Goal: Task Accomplishment & Management: Manage account settings

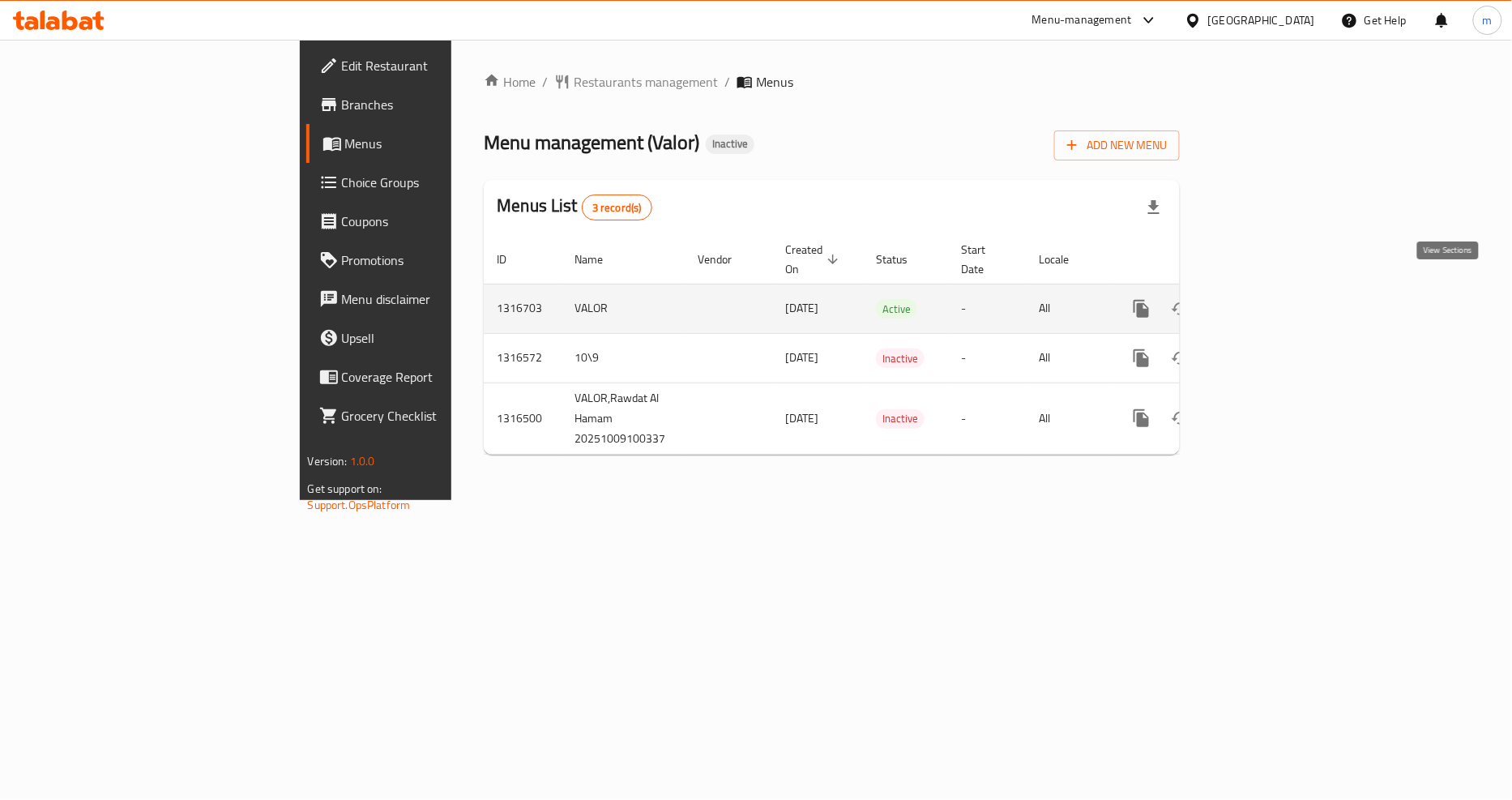
click at [1268, 300] on icon "enhanced table" at bounding box center [1258, 309] width 19 height 19
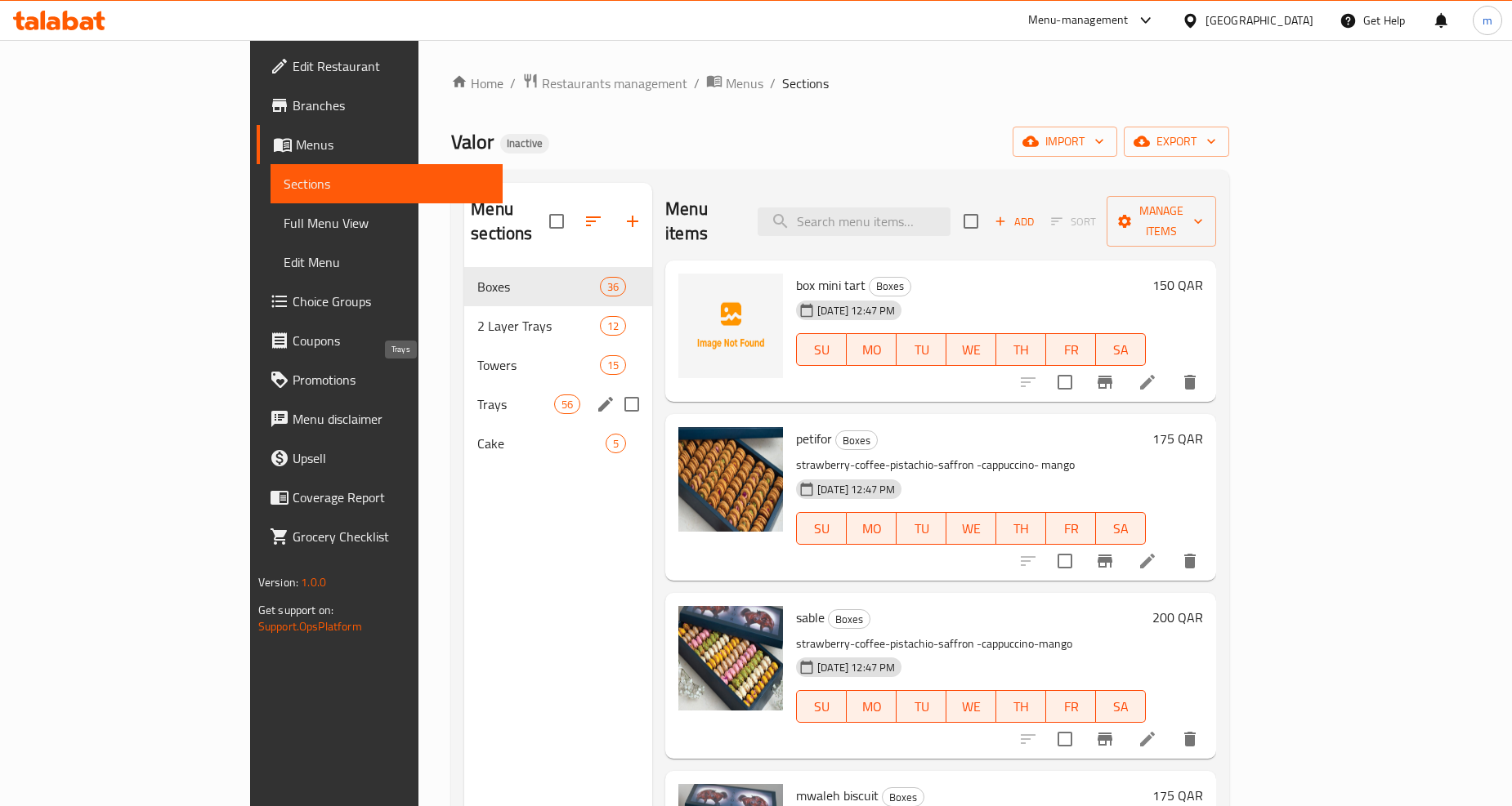
click at [477, 395] on span "Trays" at bounding box center [515, 405] width 77 height 20
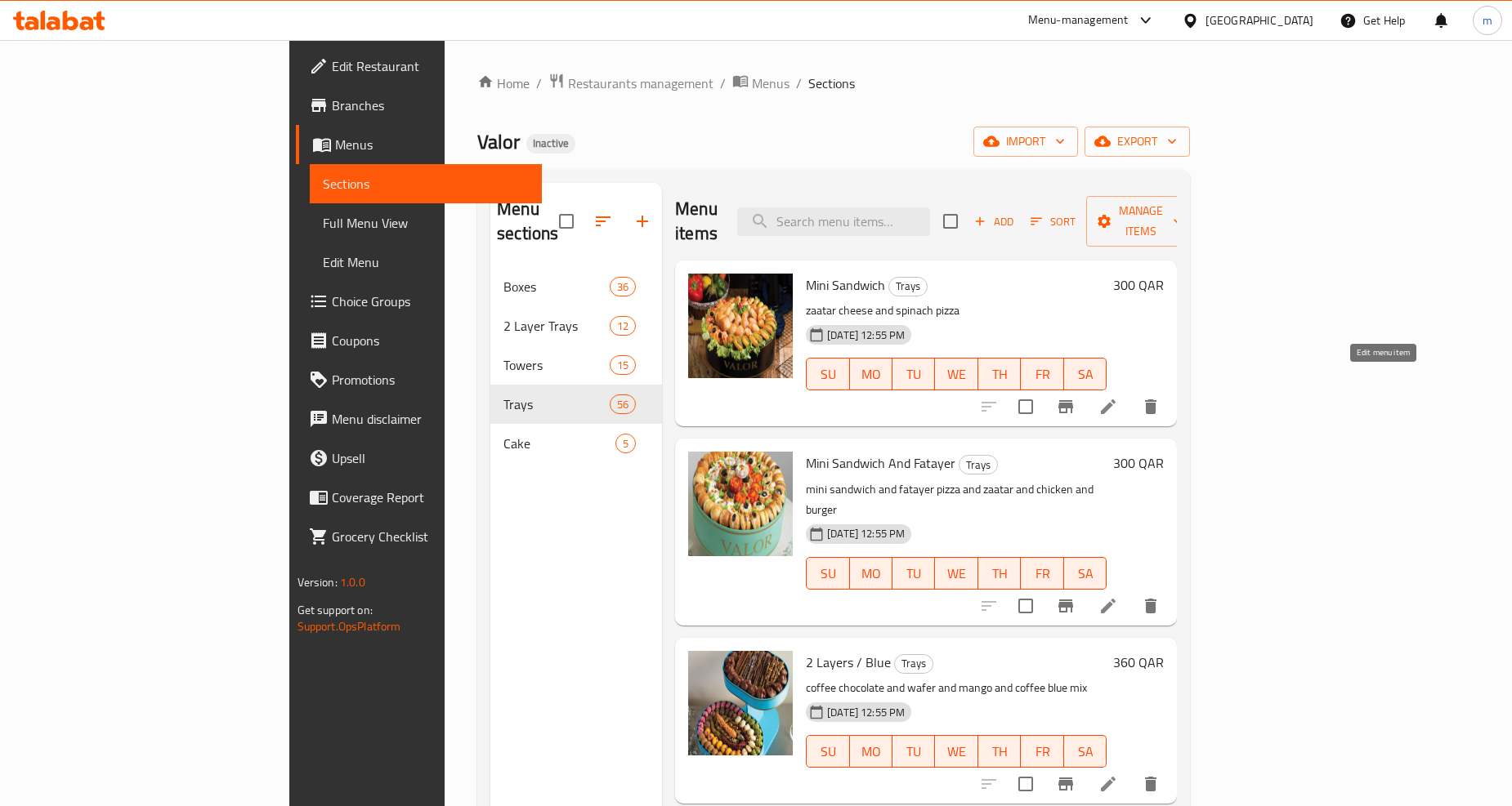
click at [1115, 399] on icon at bounding box center [1108, 407] width 15 height 15
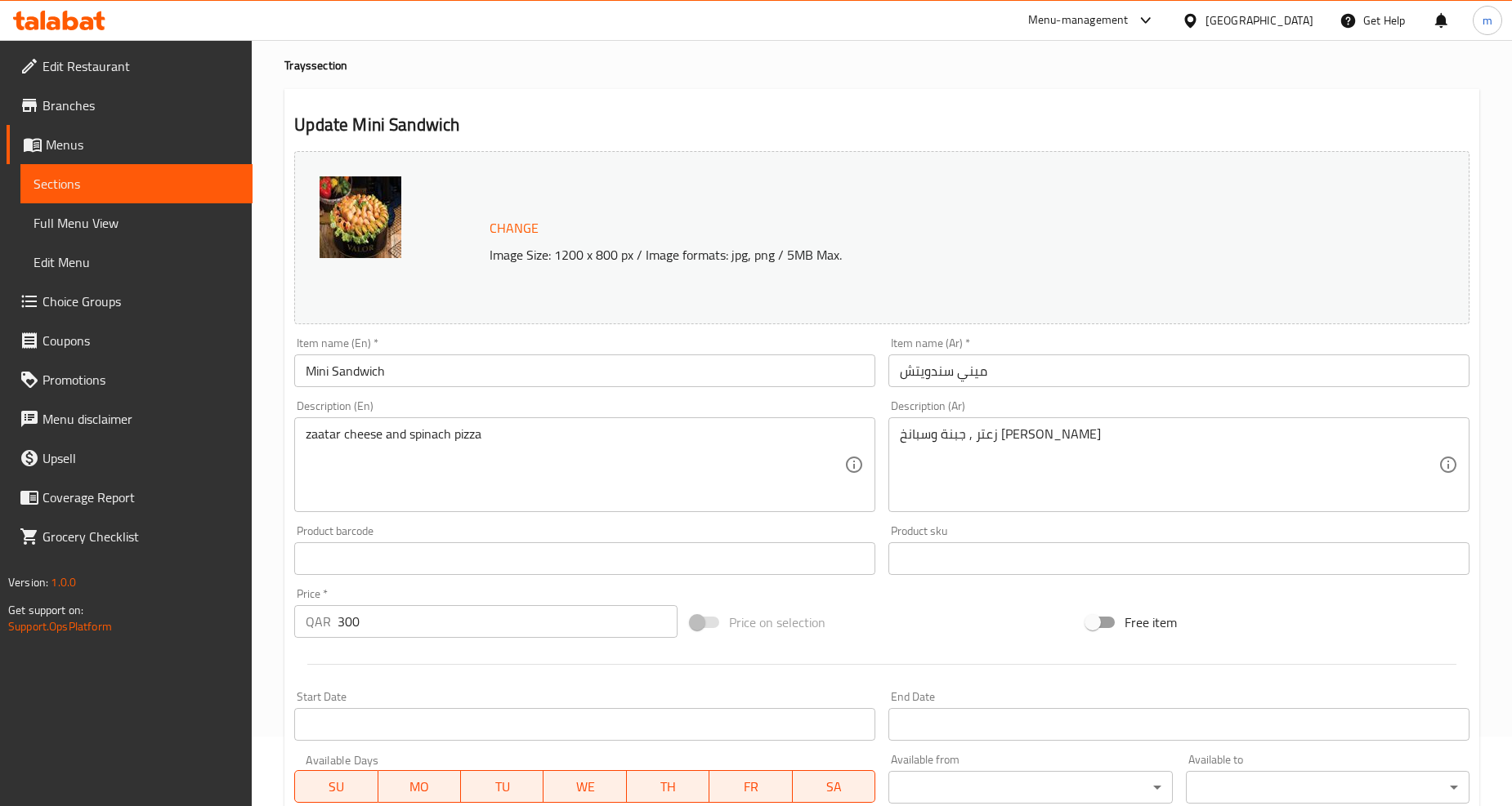
scroll to position [91, 0]
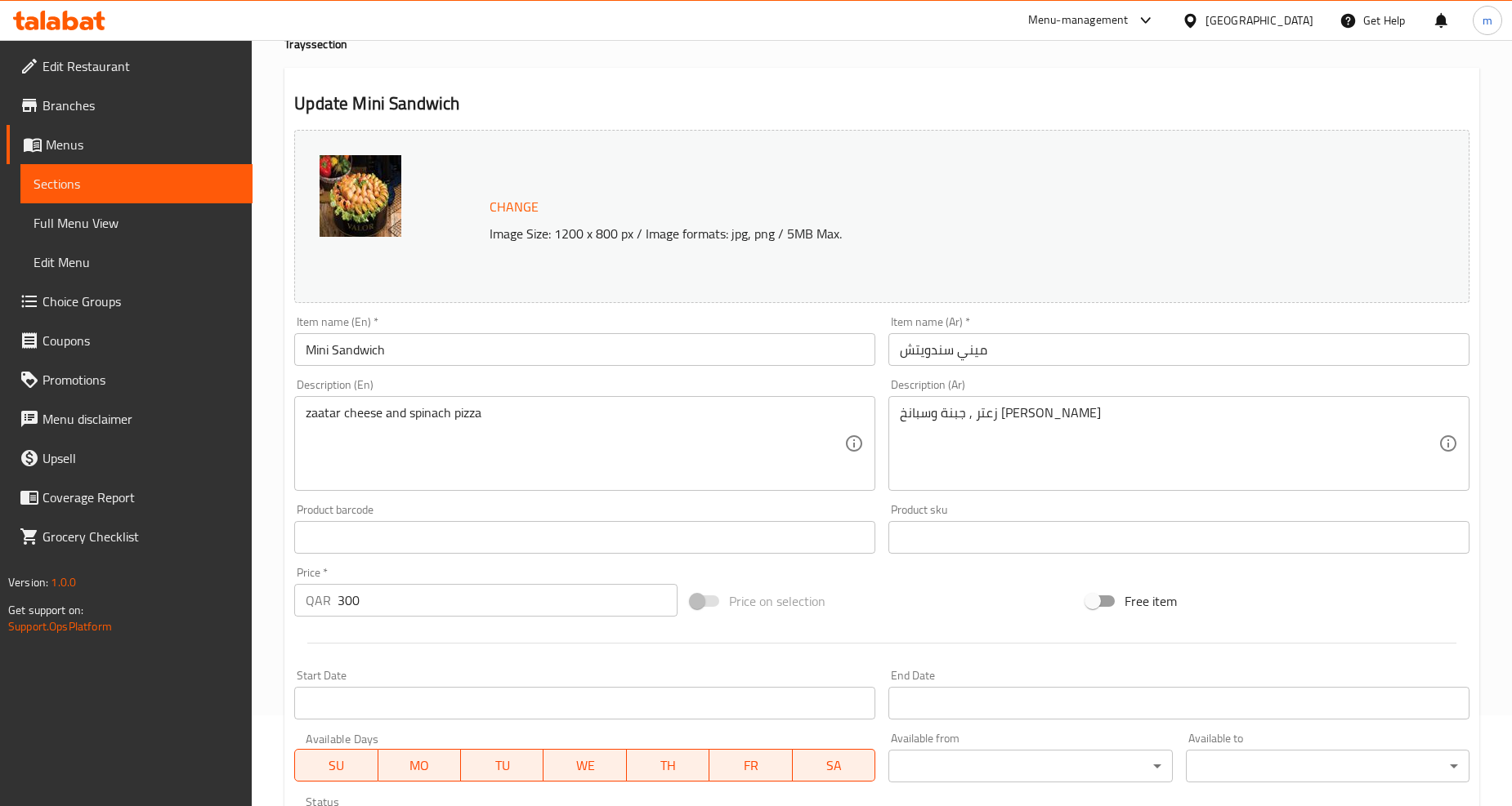
click at [931, 353] on input "ميني سندويتش" at bounding box center [1178, 349] width 581 height 33
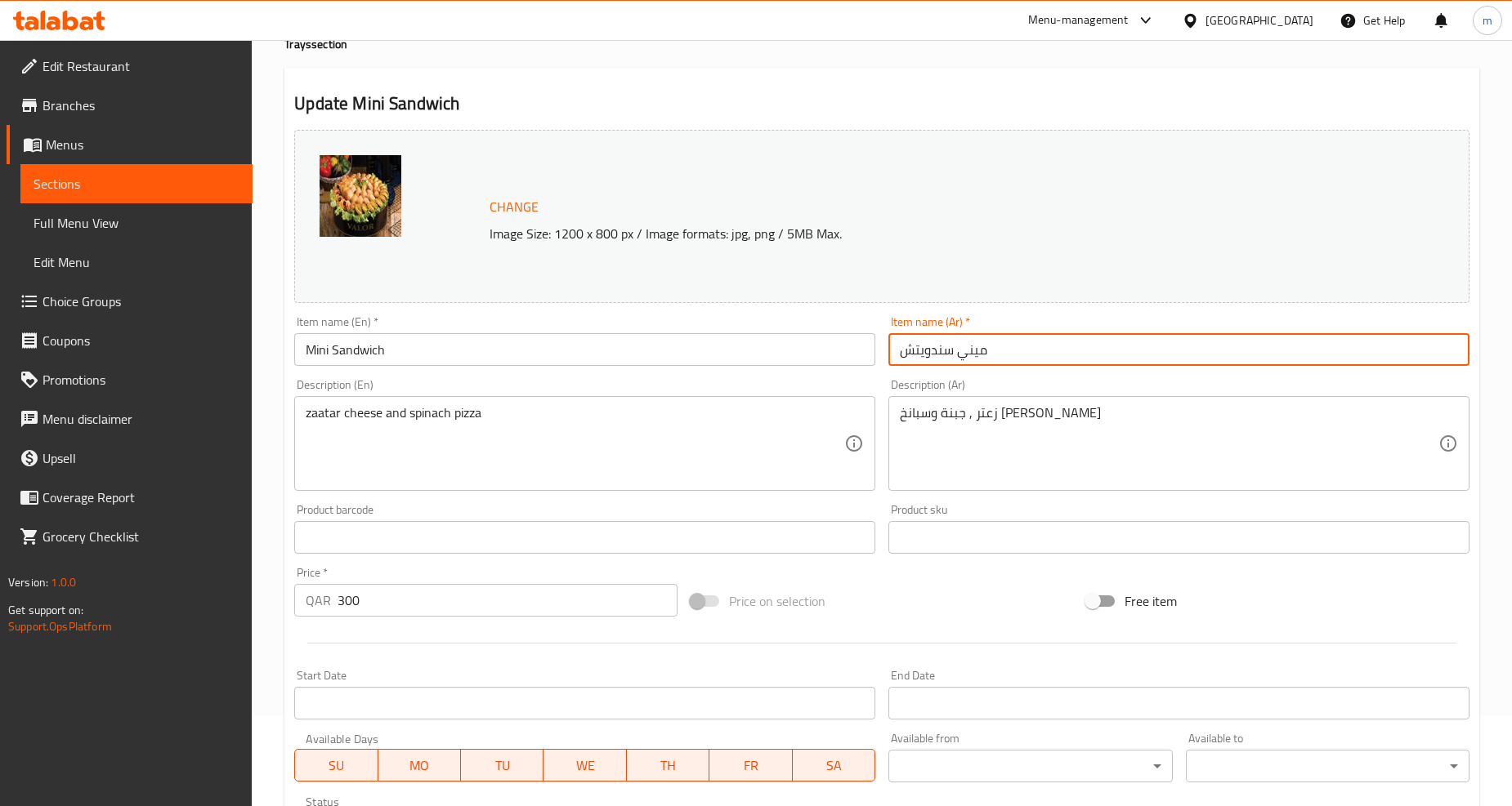
click at [931, 353] on input "ميني سندويتش" at bounding box center [1178, 349] width 581 height 33
type input "ميني ساندويتش"
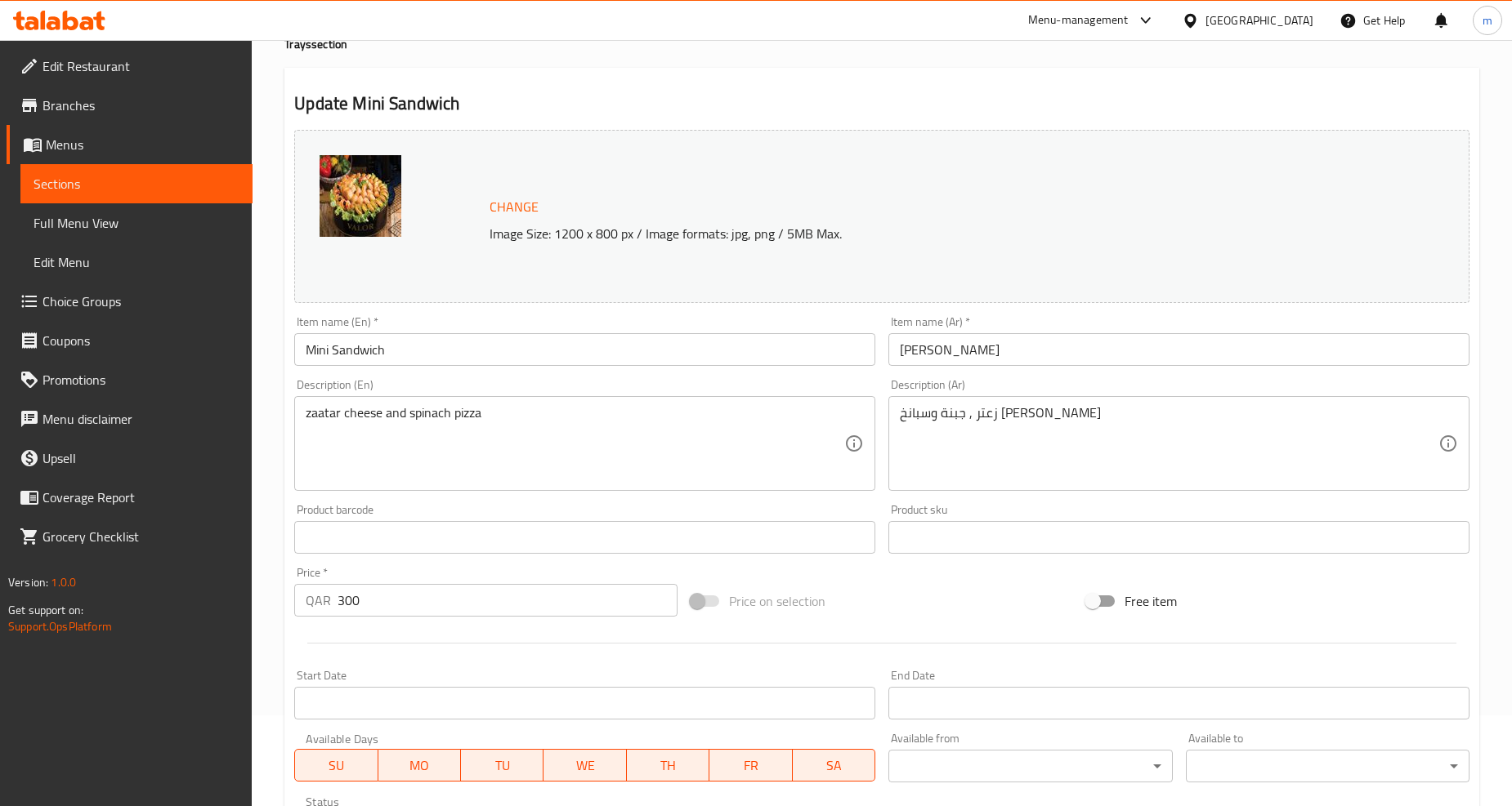
drag, startPoint x: 897, startPoint y: 405, endPoint x: 918, endPoint y: 423, distance: 27.7
click at [918, 423] on div "زعتر , جبنة وسبانخ بيتزا Description (Ar)" at bounding box center [1178, 443] width 581 height 95
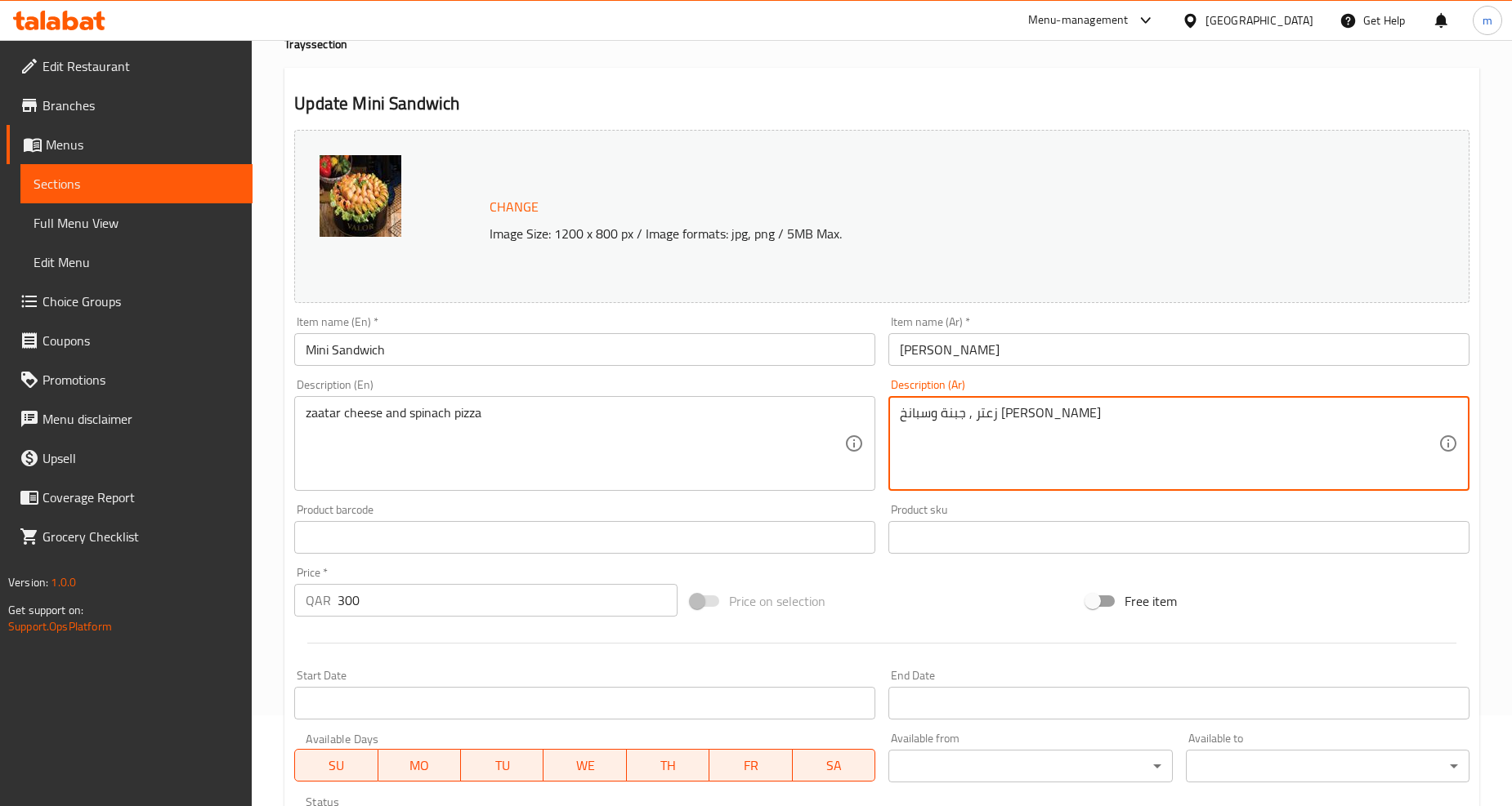
drag, startPoint x: 906, startPoint y: 416, endPoint x: 938, endPoint y: 422, distance: 32.6
click at [938, 422] on textarea "زعتر , جبنة وسبانخ بيتزا" at bounding box center [1168, 443] width 538 height 77
click at [939, 422] on textarea "زعتر , جبنة وسبانخ بيتزا" at bounding box center [1168, 443] width 538 height 77
drag, startPoint x: 960, startPoint y: 418, endPoint x: 884, endPoint y: 430, distance: 76.9
click at [884, 430] on div "Description (Ar) زعتر , جبنة وسبانخ بيتزا Description (Ar)" at bounding box center [1178, 435] width 594 height 125
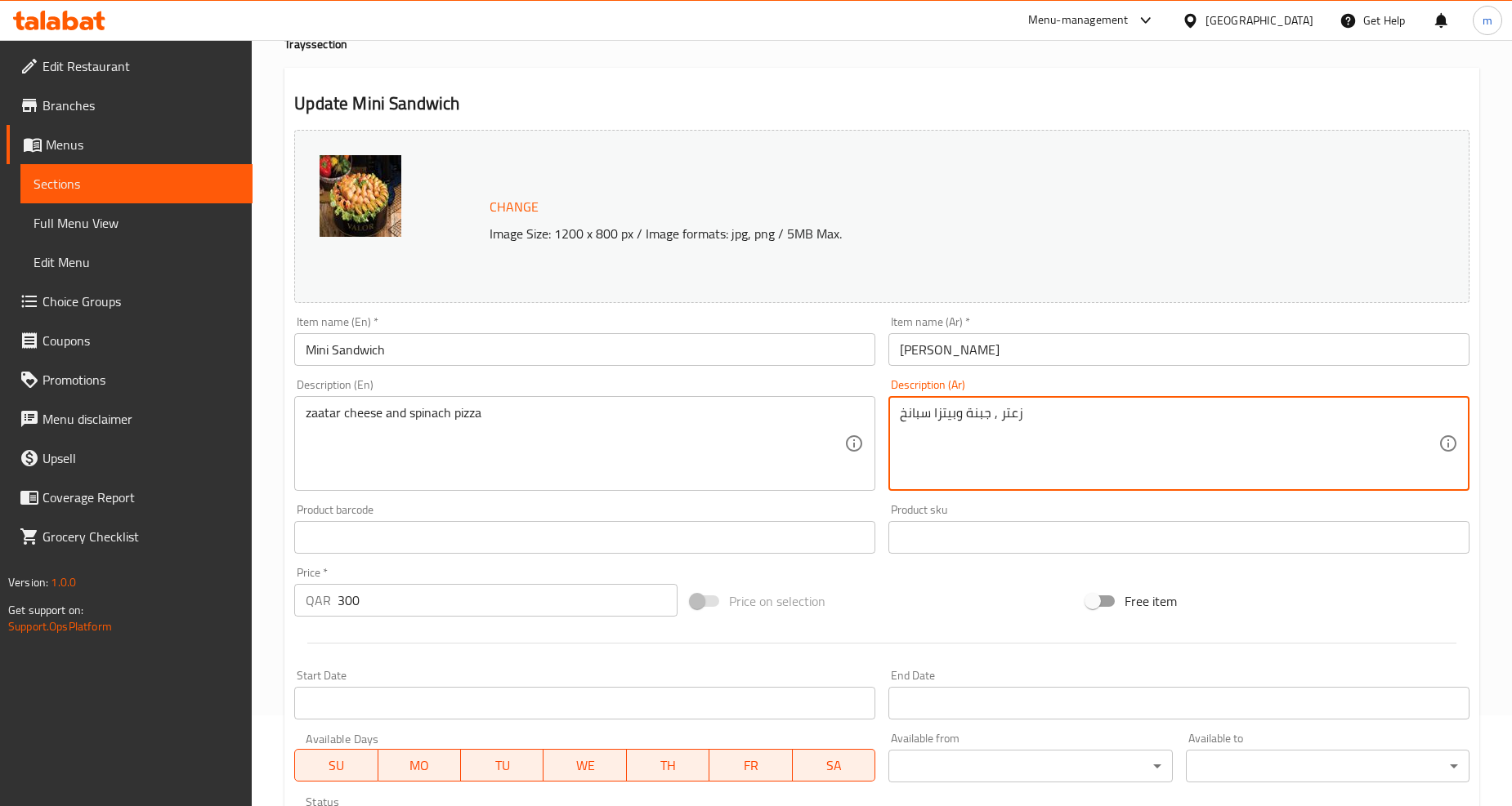
click at [1102, 415] on textarea "زعتر , جبنة وبيتزا سبانخ" at bounding box center [1168, 443] width 538 height 77
click at [1072, 428] on textarea "زعتر , جبنة وبيتزا سبانخ" at bounding box center [1168, 443] width 538 height 77
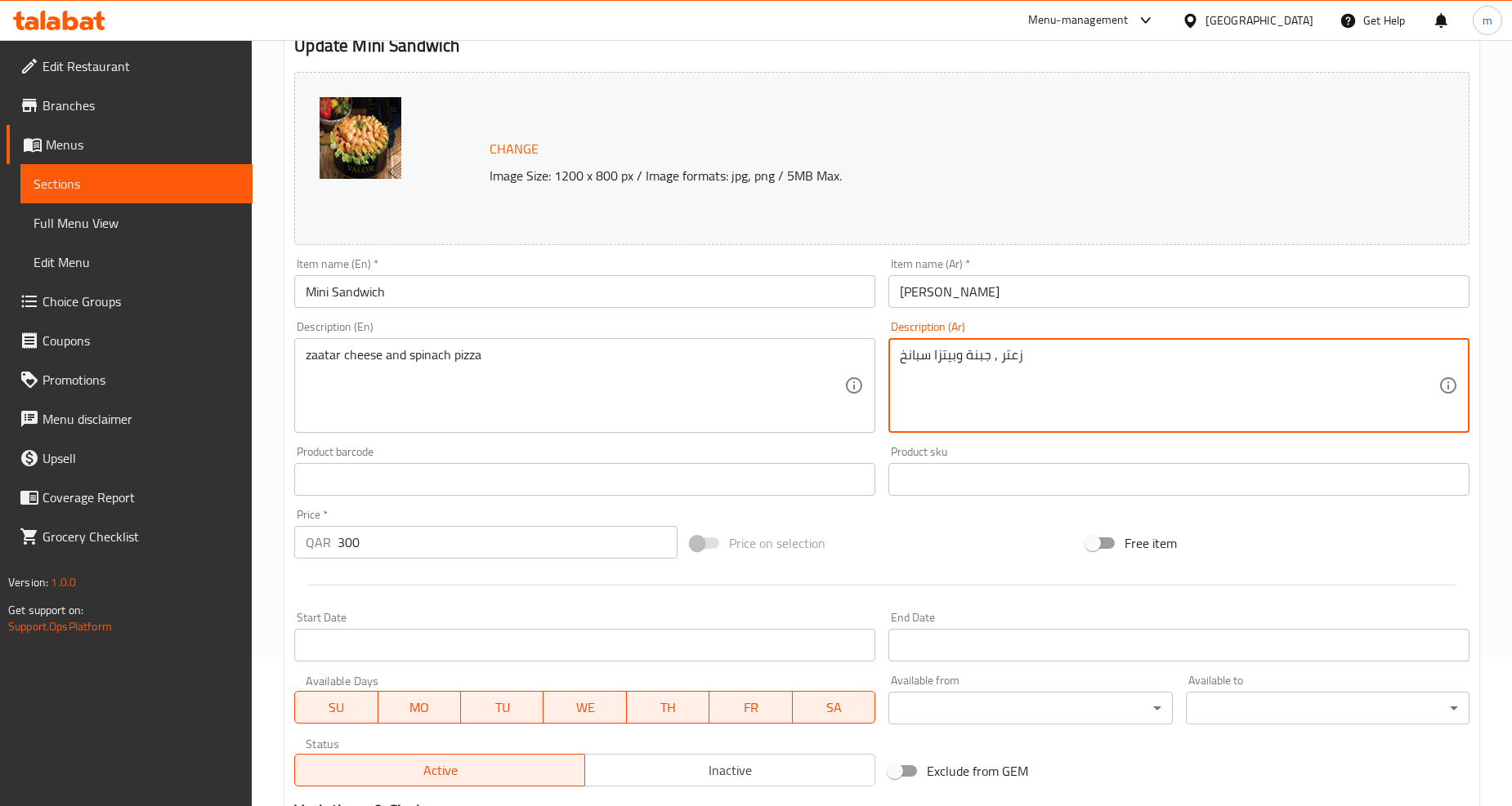
scroll to position [181, 0]
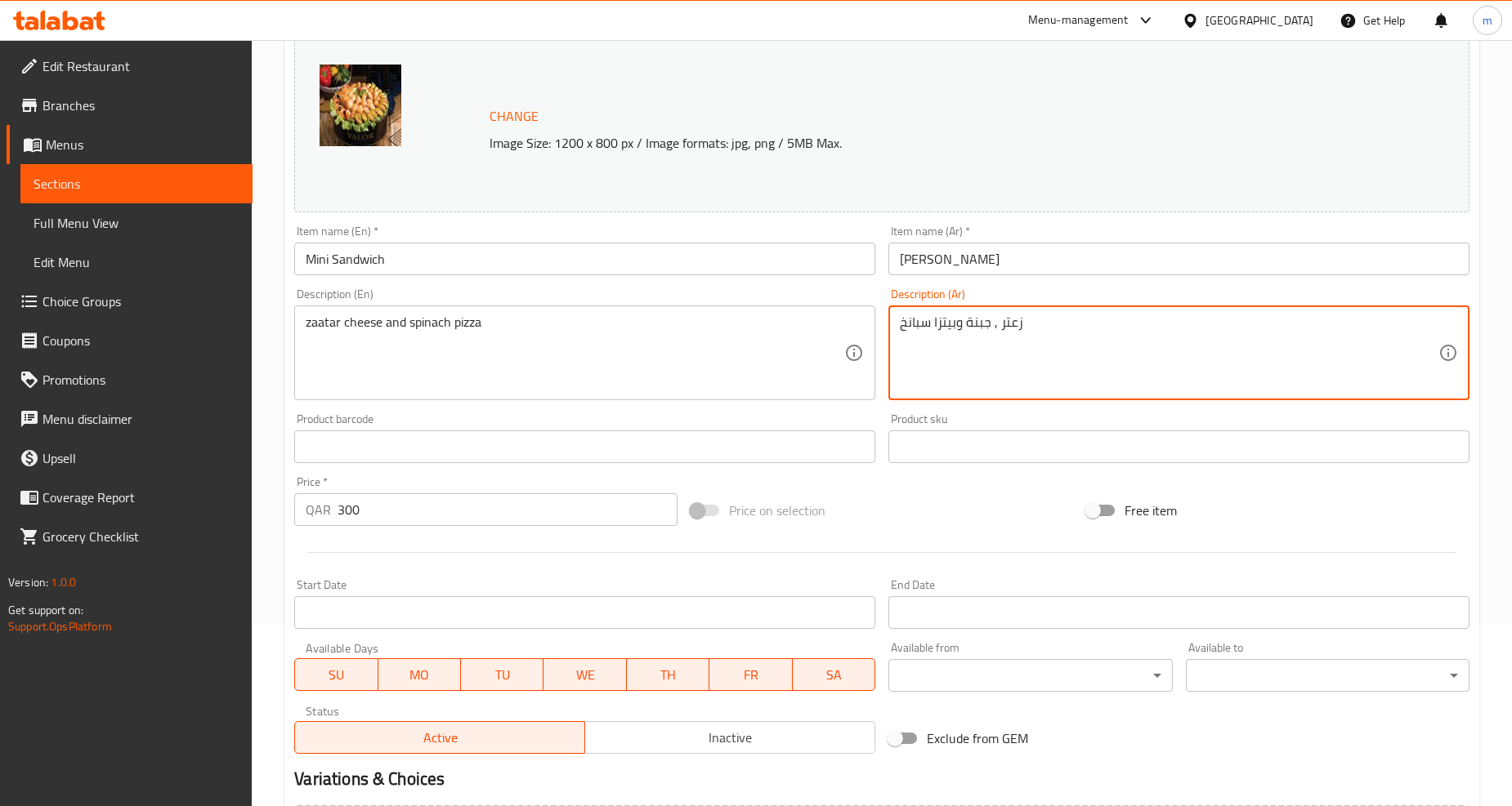
type textarea "زعتر , جبنة وبيتزا سبانخ"
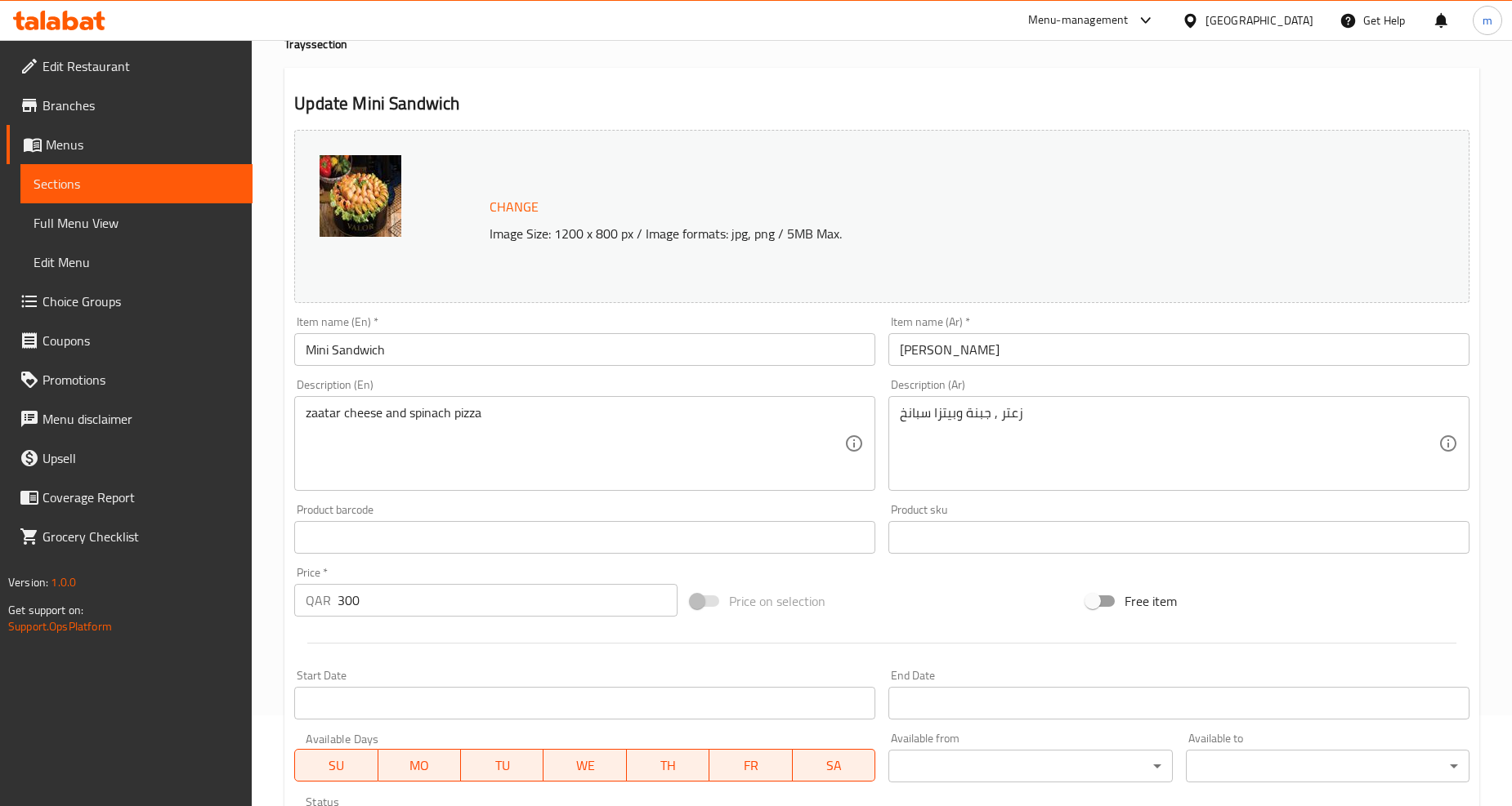
scroll to position [368, 0]
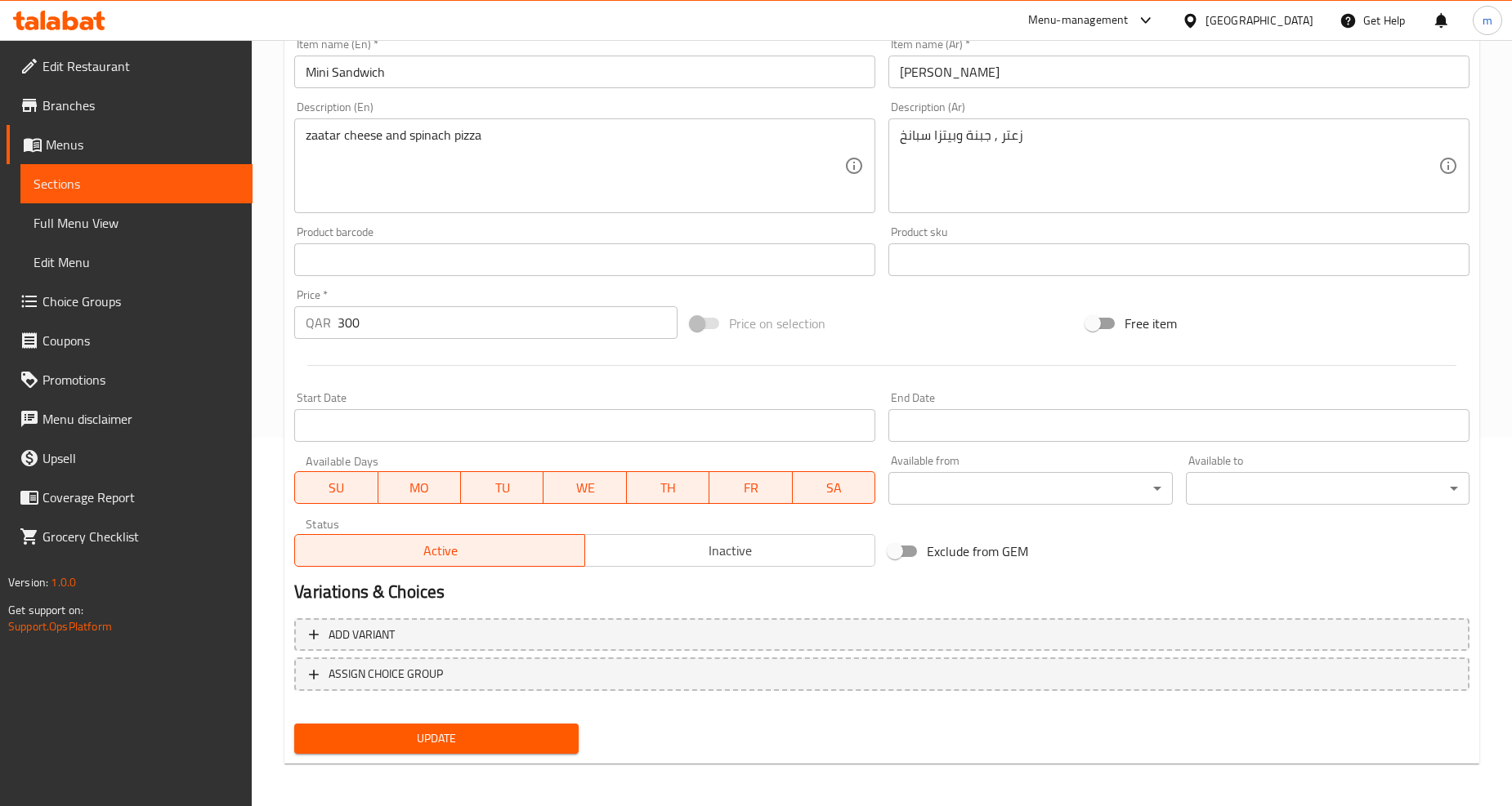
click at [416, 732] on span "Update" at bounding box center [436, 739] width 257 height 20
click at [99, 180] on span "Sections" at bounding box center [137, 184] width 206 height 20
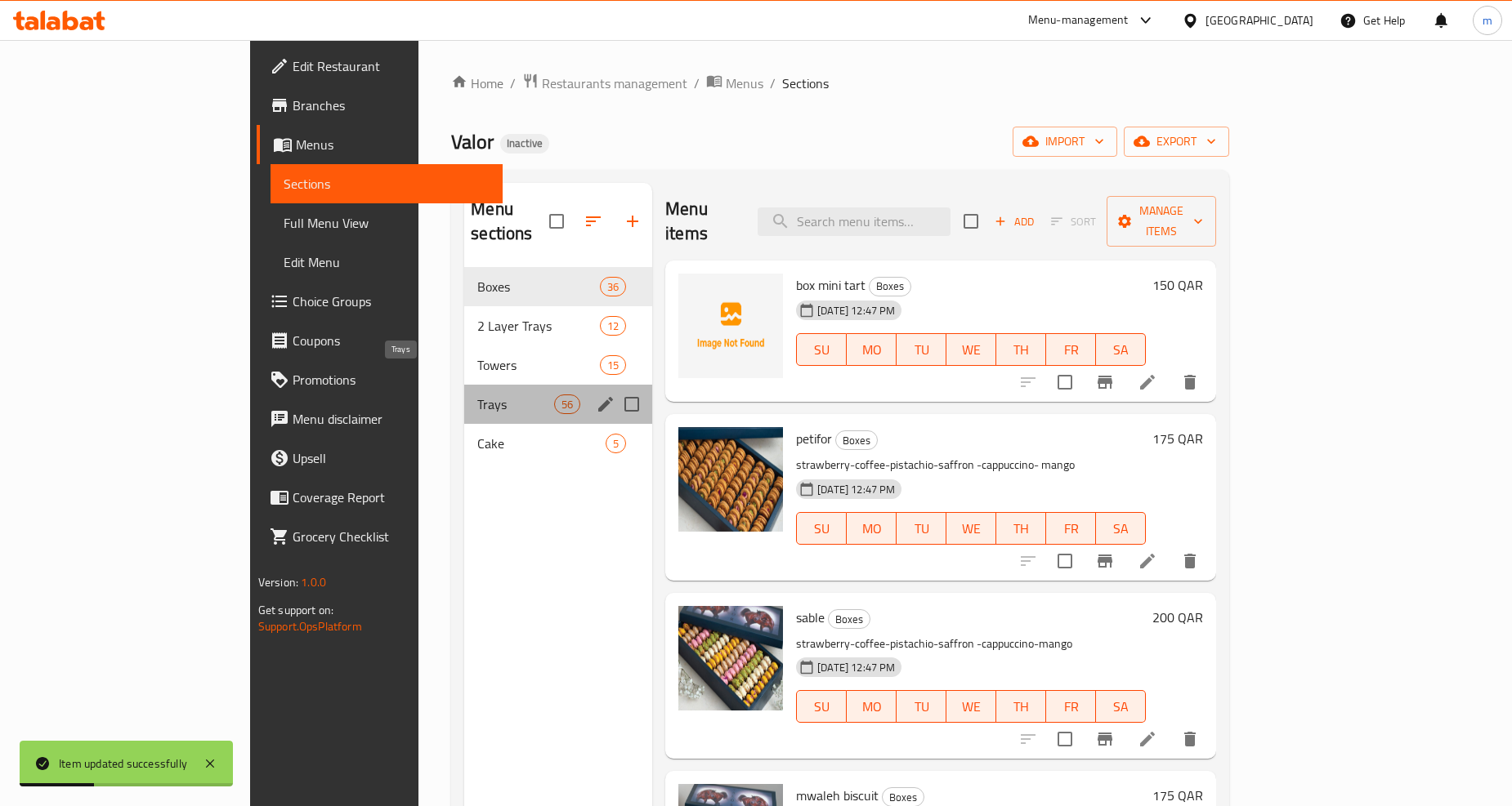
click at [477, 395] on span "Trays" at bounding box center [515, 405] width 77 height 20
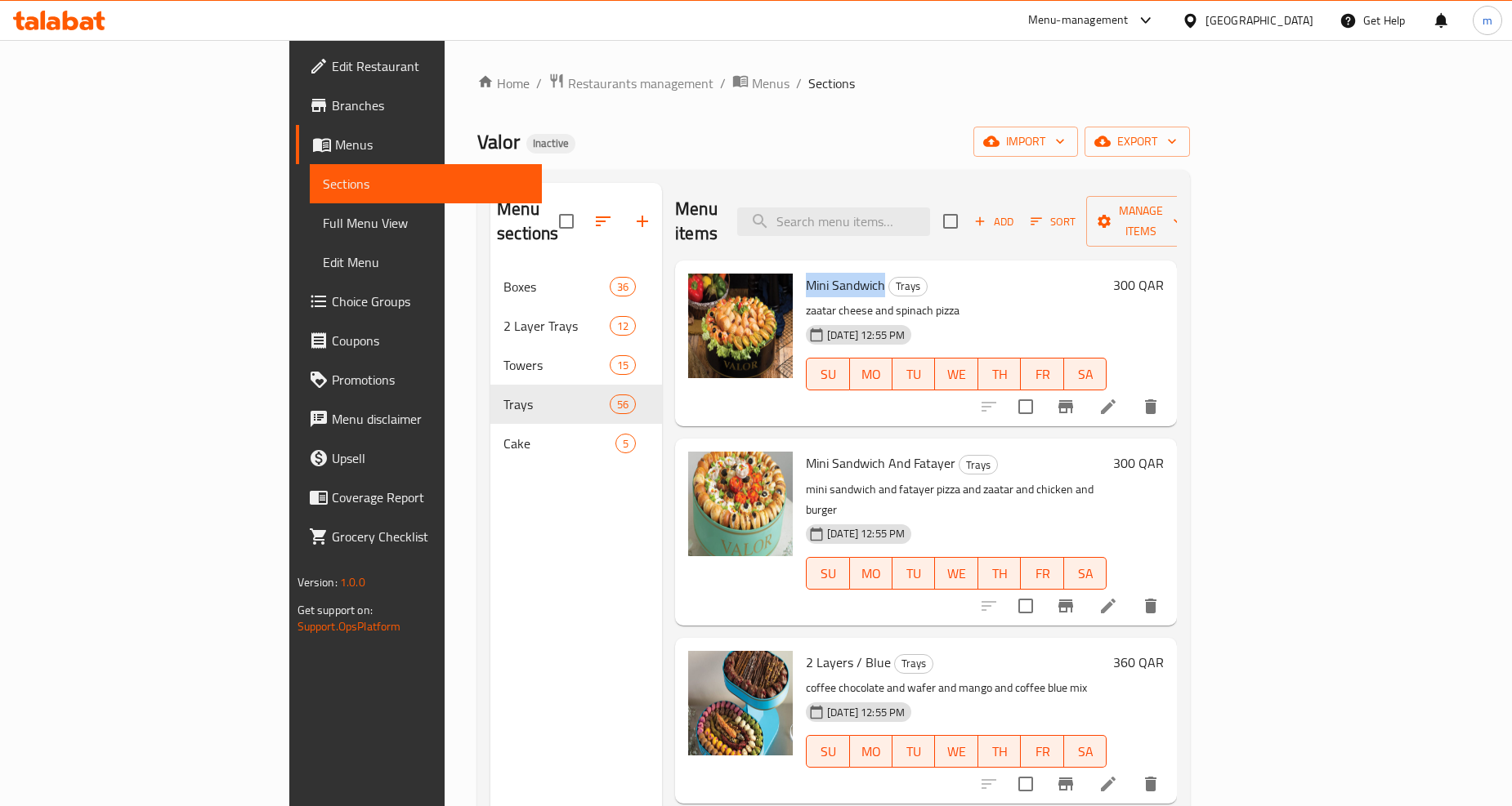
drag, startPoint x: 811, startPoint y: 260, endPoint x: 725, endPoint y: 257, distance: 86.1
click at [799, 267] on div "Mini Sandwich Trays zaatar cheese and spinach pizza 10-10-2025 12:55 PM SU MO T…" at bounding box center [955, 344] width 313 height 153
copy span "Mini Sandwich"
click at [805, 451] on span "Mini Sandwich And Fatayer" at bounding box center [880, 463] width 149 height 25
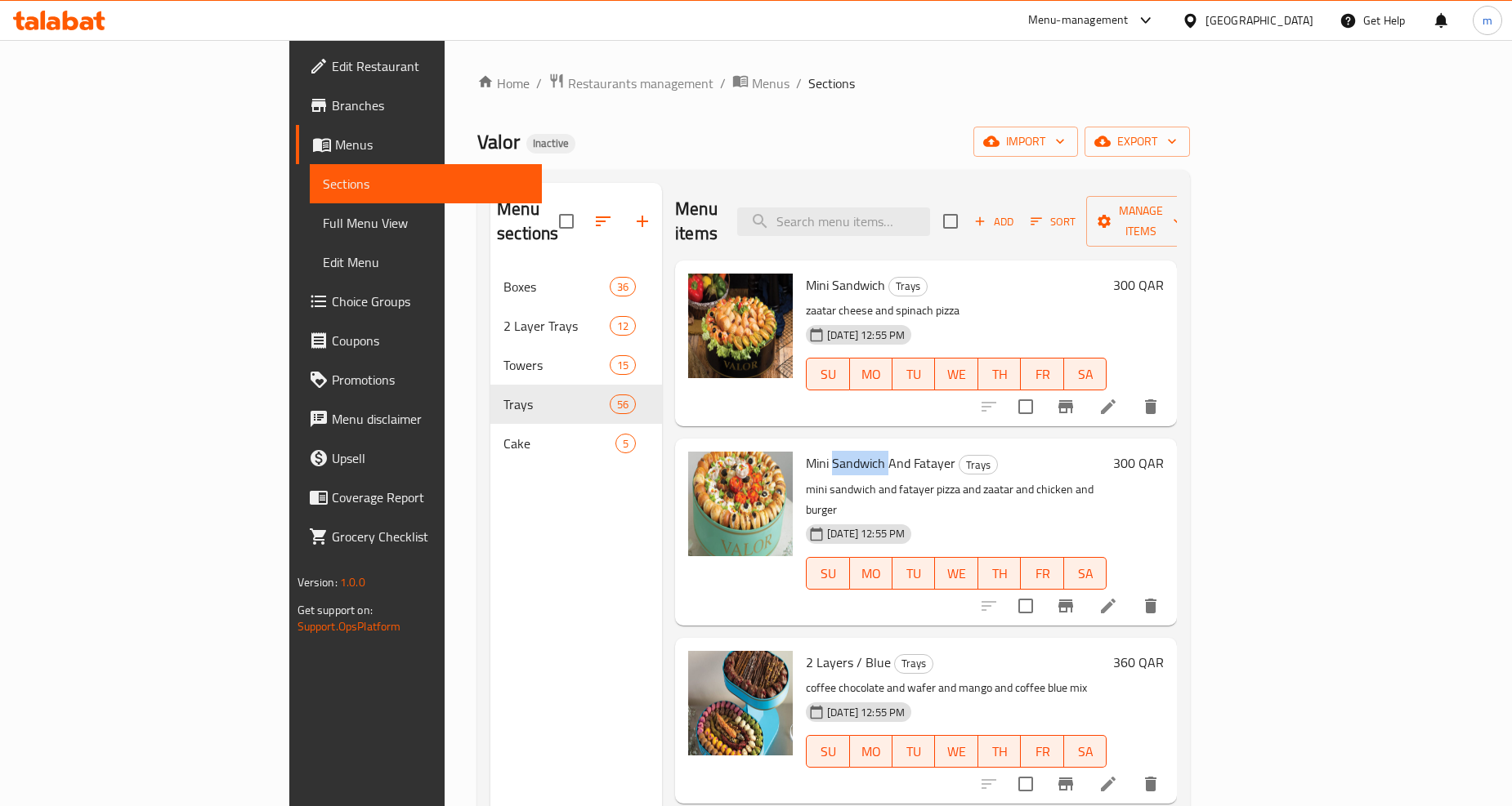
click at [805, 451] on span "Mini Sandwich And Fatayer" at bounding box center [880, 463] width 149 height 25
drag, startPoint x: 733, startPoint y: 436, endPoint x: 883, endPoint y: 436, distance: 150.0
click at [883, 452] on h6 "Mini Sandwich And Fatayer Trays" at bounding box center [955, 463] width 301 height 23
copy h6 "Mini Sandwich And Fatayer"
drag, startPoint x: 733, startPoint y: 264, endPoint x: 811, endPoint y: 262, distance: 78.0
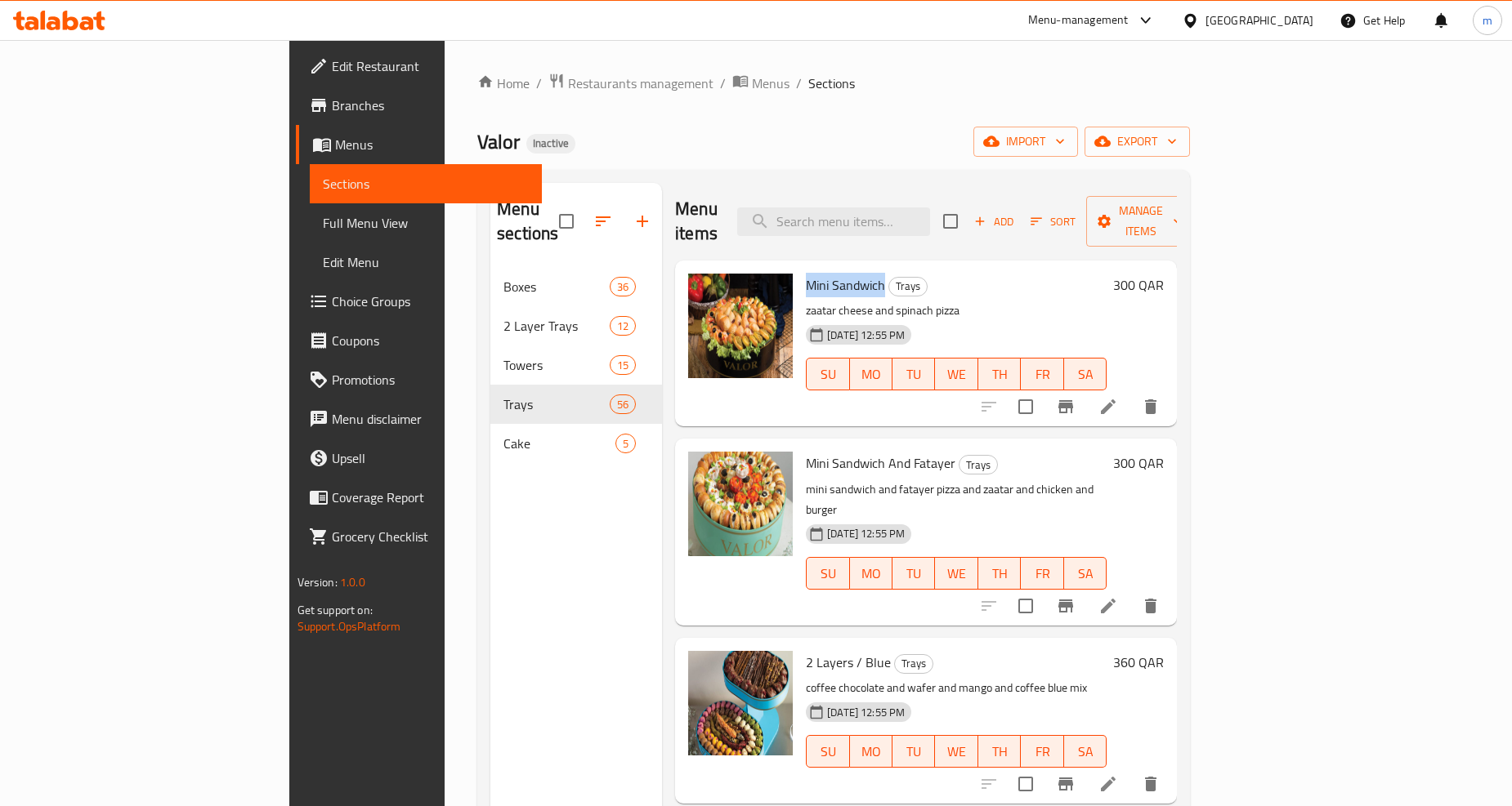
click at [811, 273] on span "Mini Sandwich" at bounding box center [844, 285] width 79 height 25
copy span "Mini Sandwich"
click at [1131, 392] on li at bounding box center [1108, 407] width 46 height 29
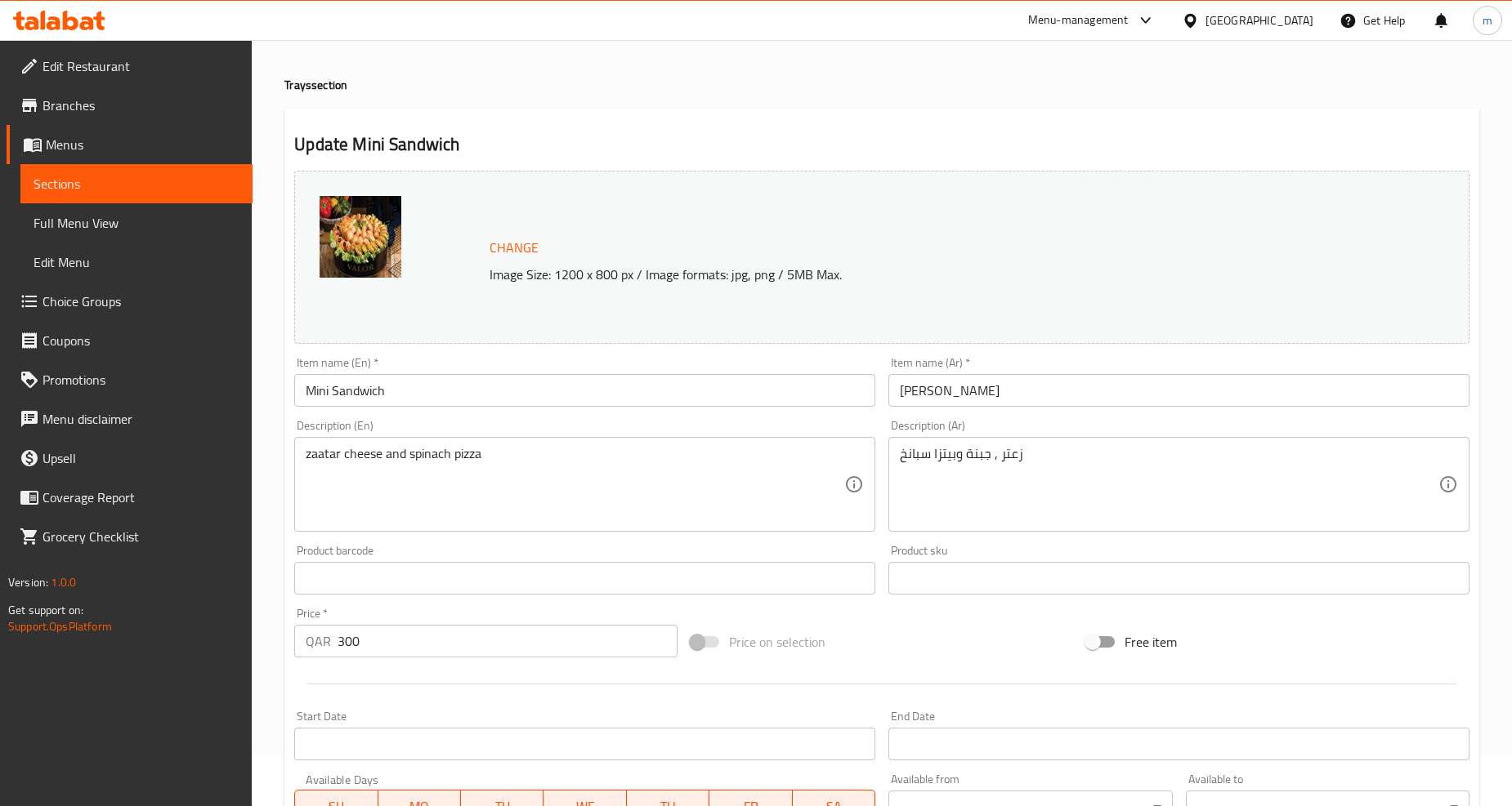
scroll to position [91, 0]
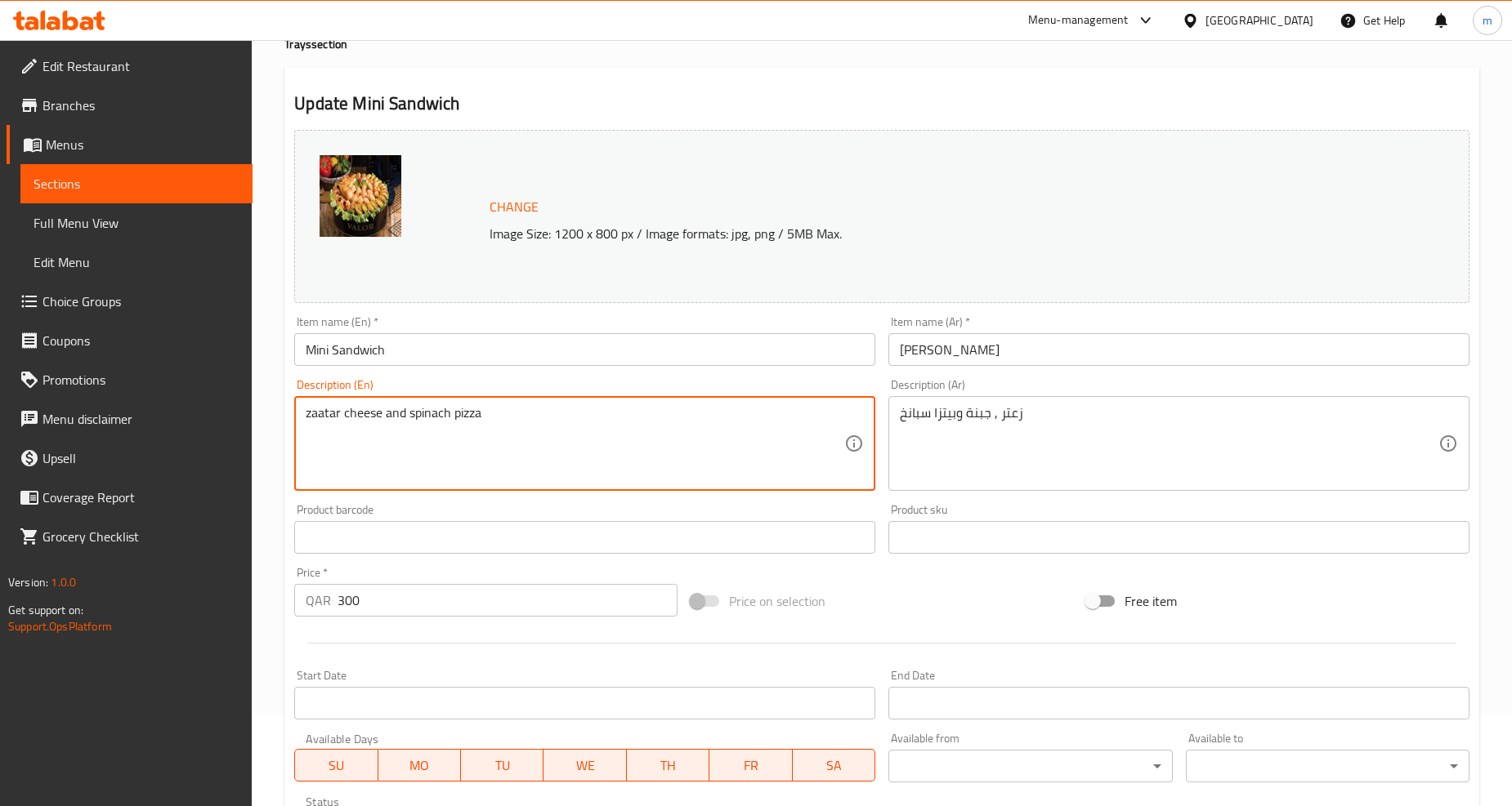
drag, startPoint x: 486, startPoint y: 415, endPoint x: 303, endPoint y: 401, distance: 183.5
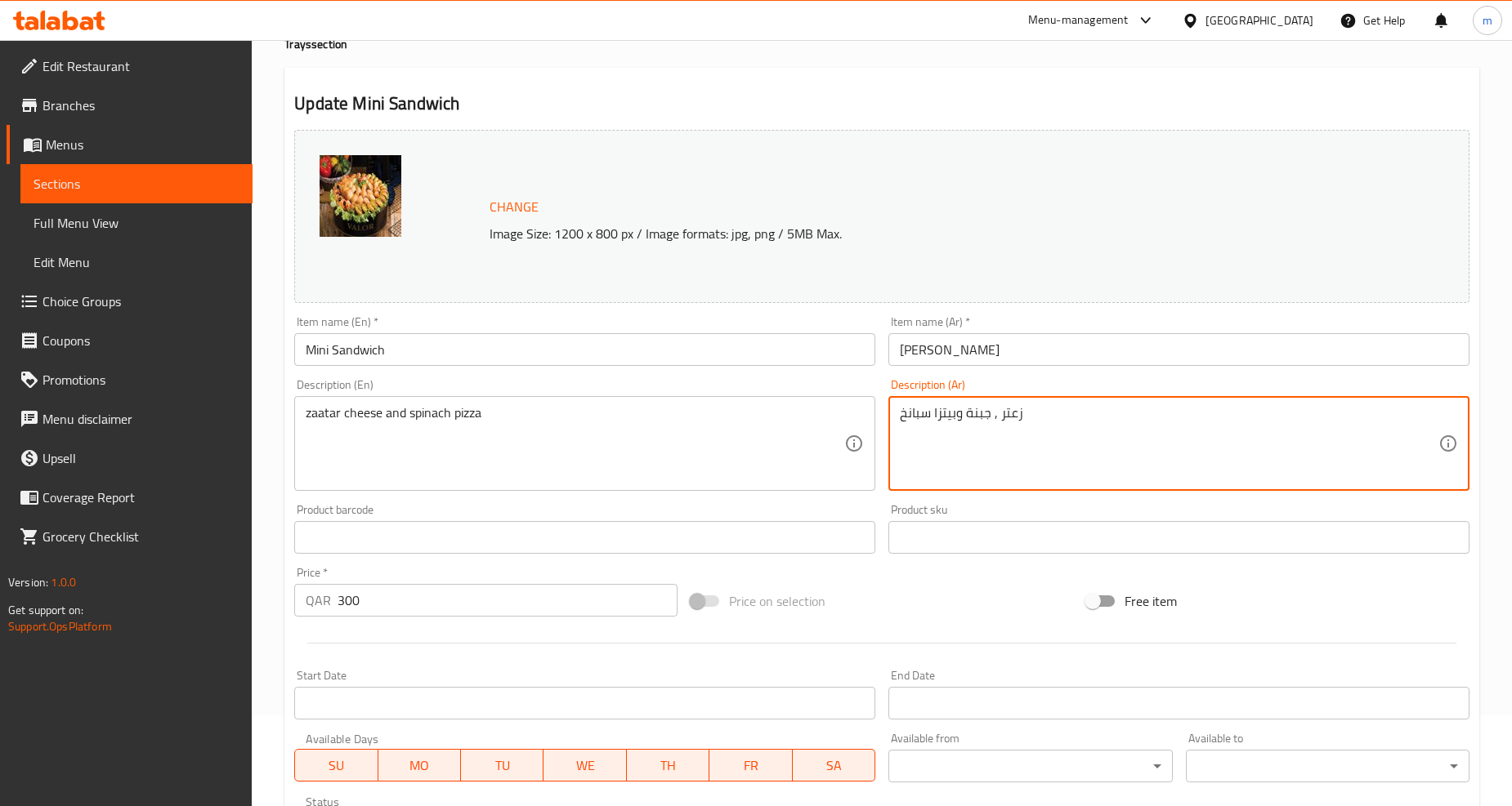
drag, startPoint x: 1025, startPoint y: 421, endPoint x: 877, endPoint y: 394, distance: 150.4
paste textarea "يتزا جبن الزعتر وال"
drag, startPoint x: 1027, startPoint y: 418, endPoint x: 998, endPoint y: 412, distance: 29.6
click at [998, 412] on textarea "بيتزا جبن الزعتر والسبانخ" at bounding box center [1168, 443] width 538 height 77
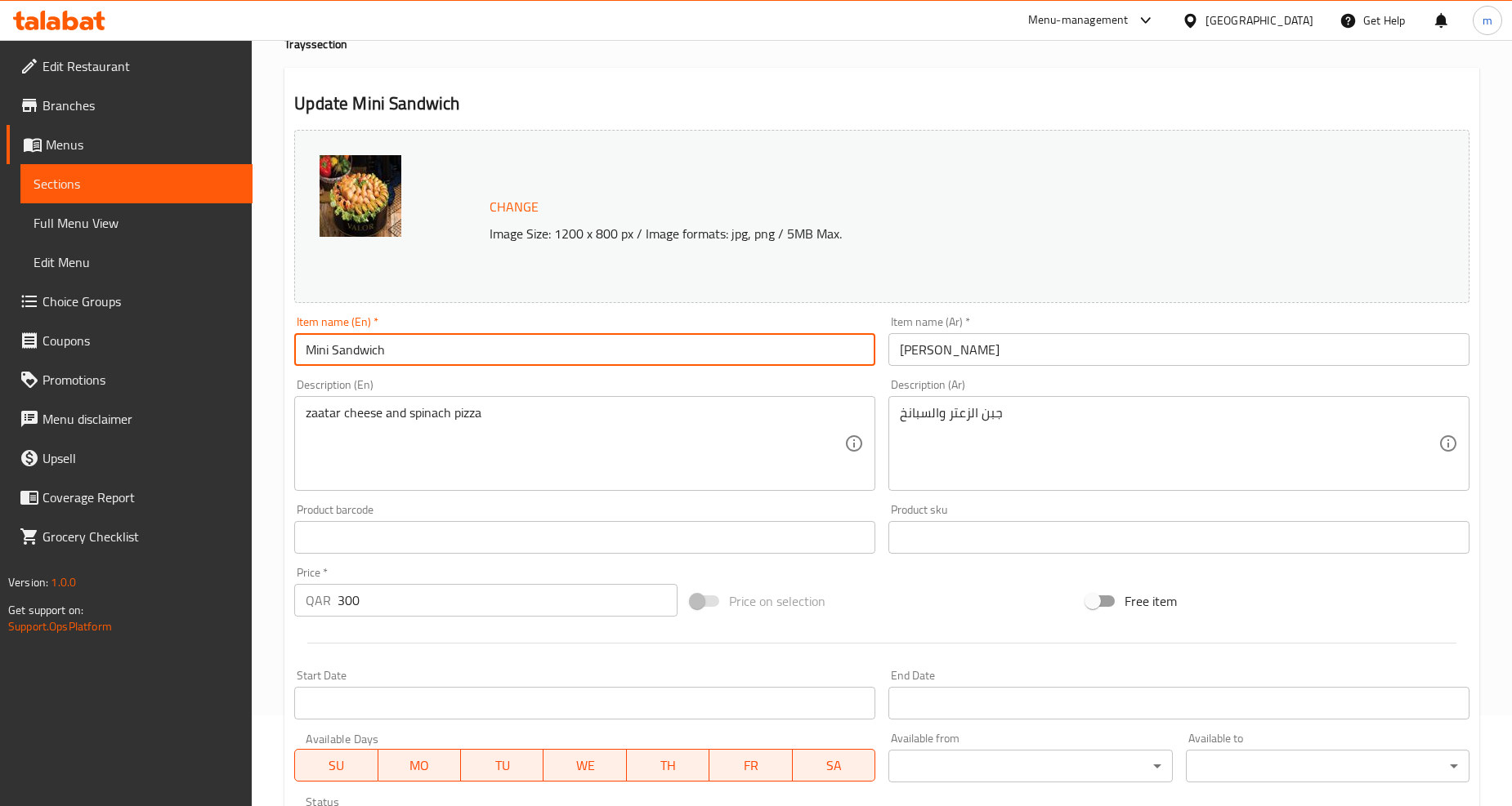
click at [366, 353] on input "Mini Sandwich" at bounding box center [584, 349] width 581 height 33
drag, startPoint x: 390, startPoint y: 358, endPoint x: 264, endPoint y: 332, distance: 128.7
click at [264, 332] on div "Home / Restaurants management / Menus / Sections / item / update Trays section …" at bounding box center [881, 518] width 1260 height 1138
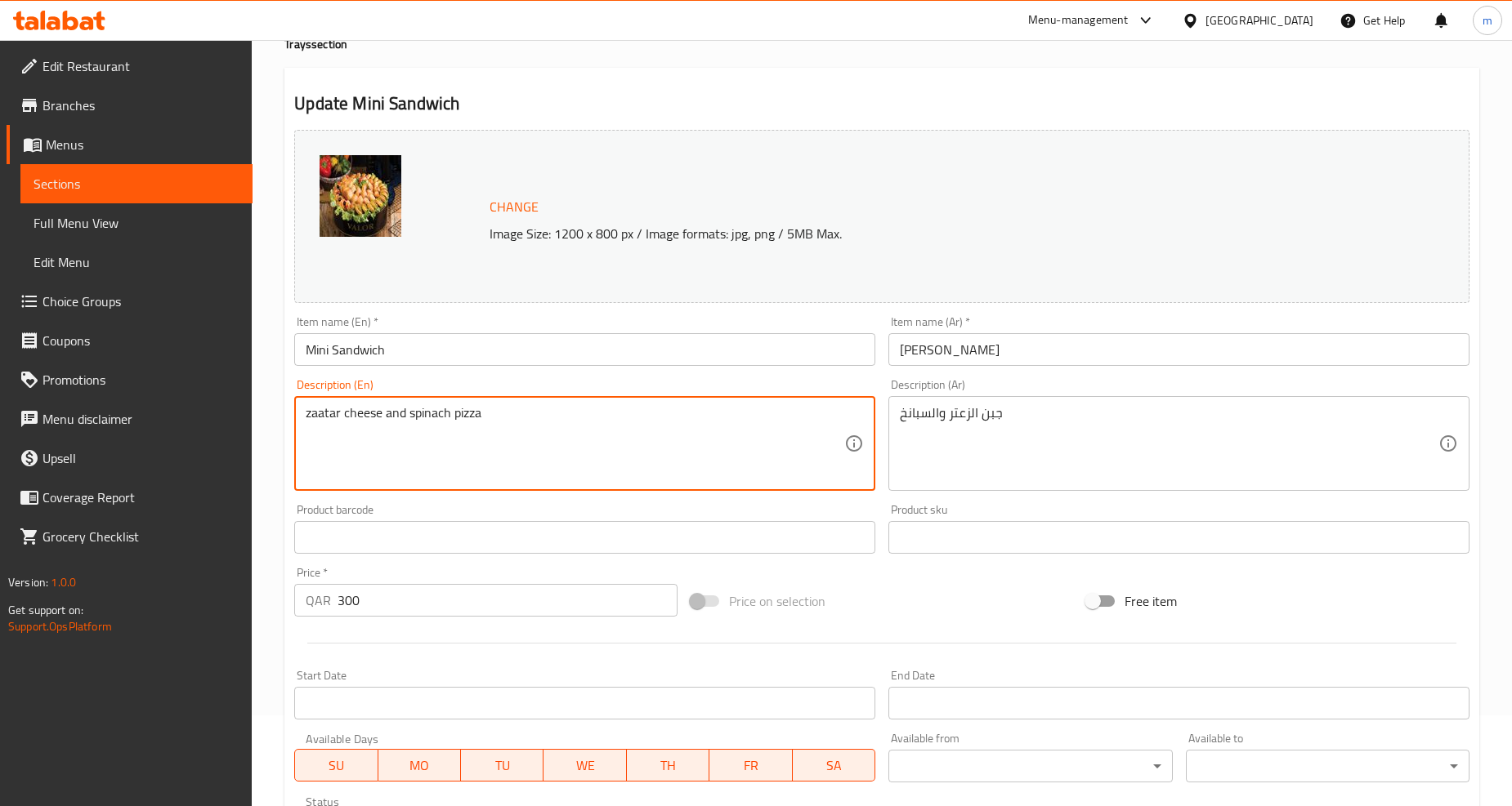
drag, startPoint x: 486, startPoint y: 421, endPoint x: 284, endPoint y: 417, distance: 202.0
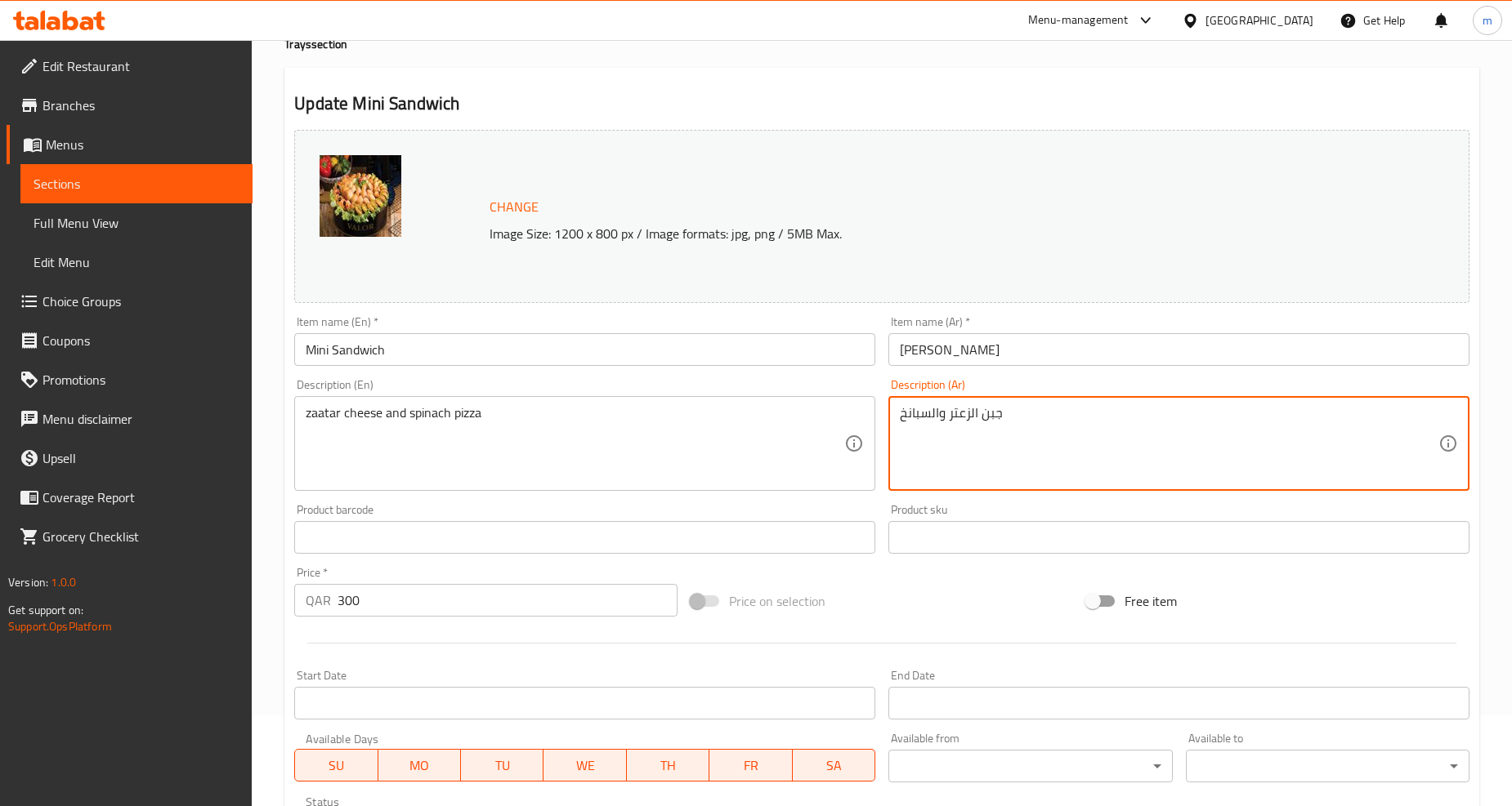
drag, startPoint x: 1010, startPoint y: 430, endPoint x: 867, endPoint y: 415, distance: 143.8
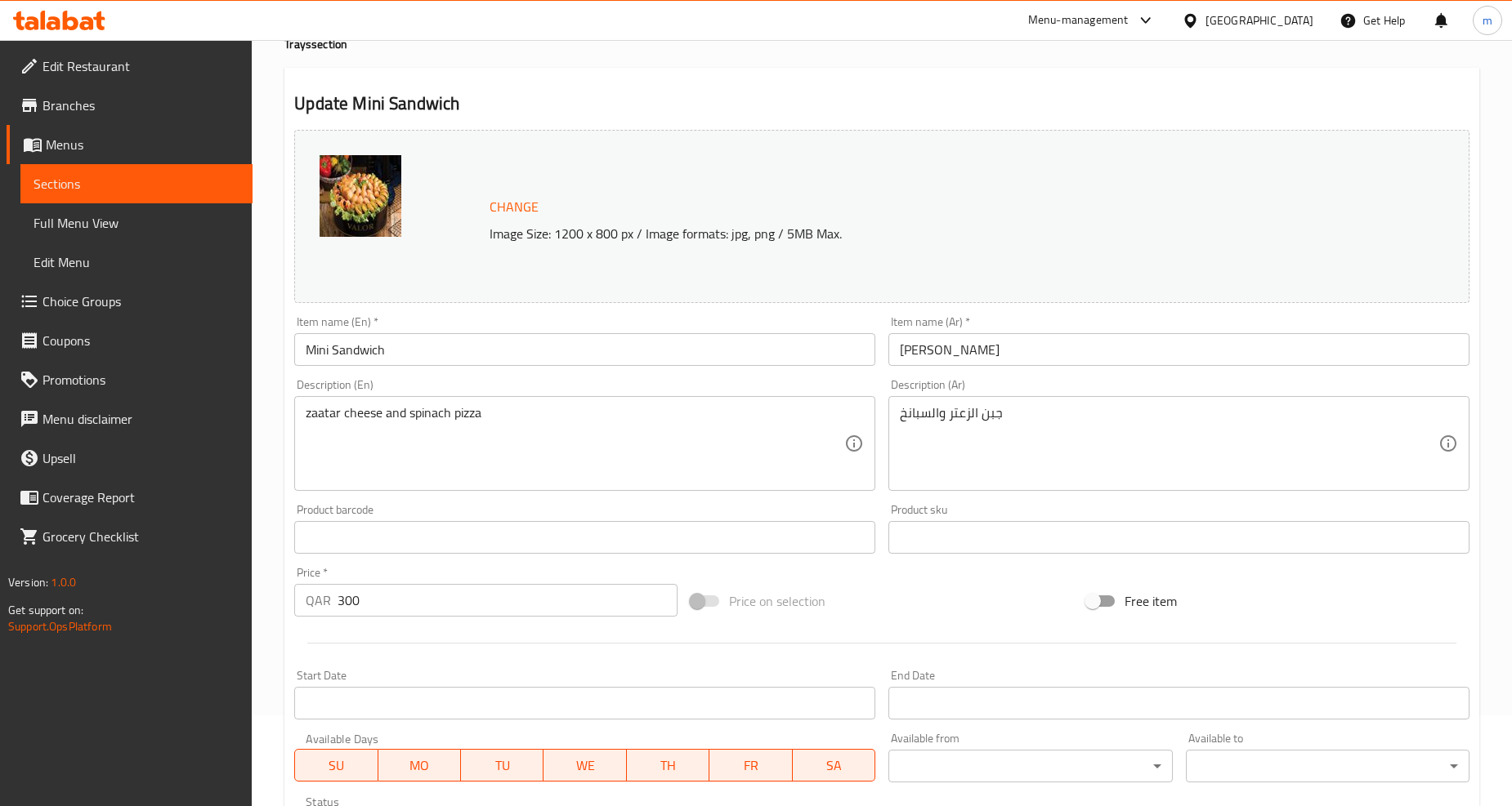
click at [1000, 402] on div "جبن الزعتر والسبانخ Description (Ar)" at bounding box center [1178, 443] width 581 height 95
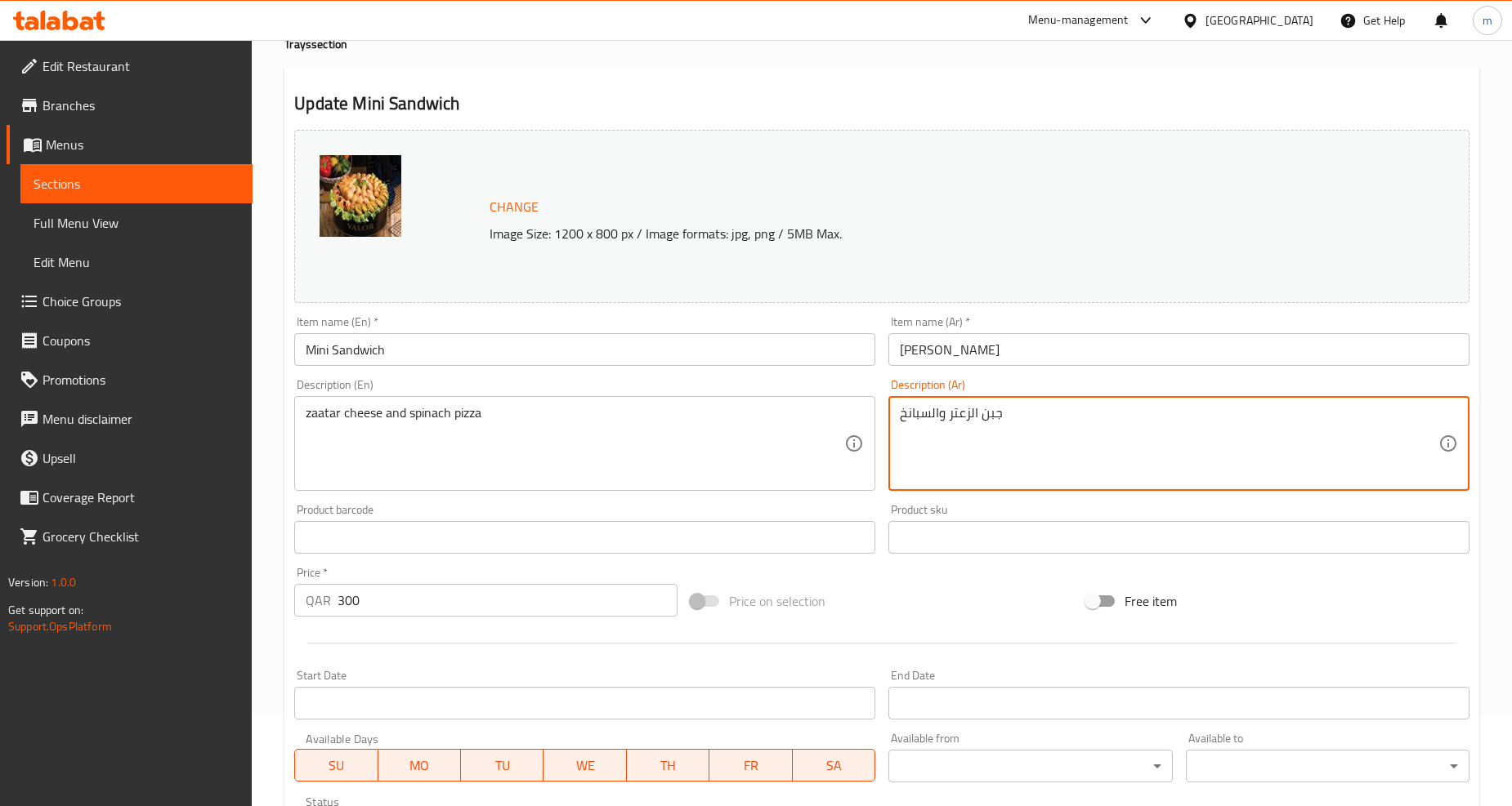
click at [1007, 414] on textarea "جبن الزعتر والسبانخ" at bounding box center [1168, 443] width 538 height 77
click at [1008, 414] on textarea "جبن الزعتر والسبانخ" at bounding box center [1168, 443] width 538 height 77
paste textarea "بيتزا"
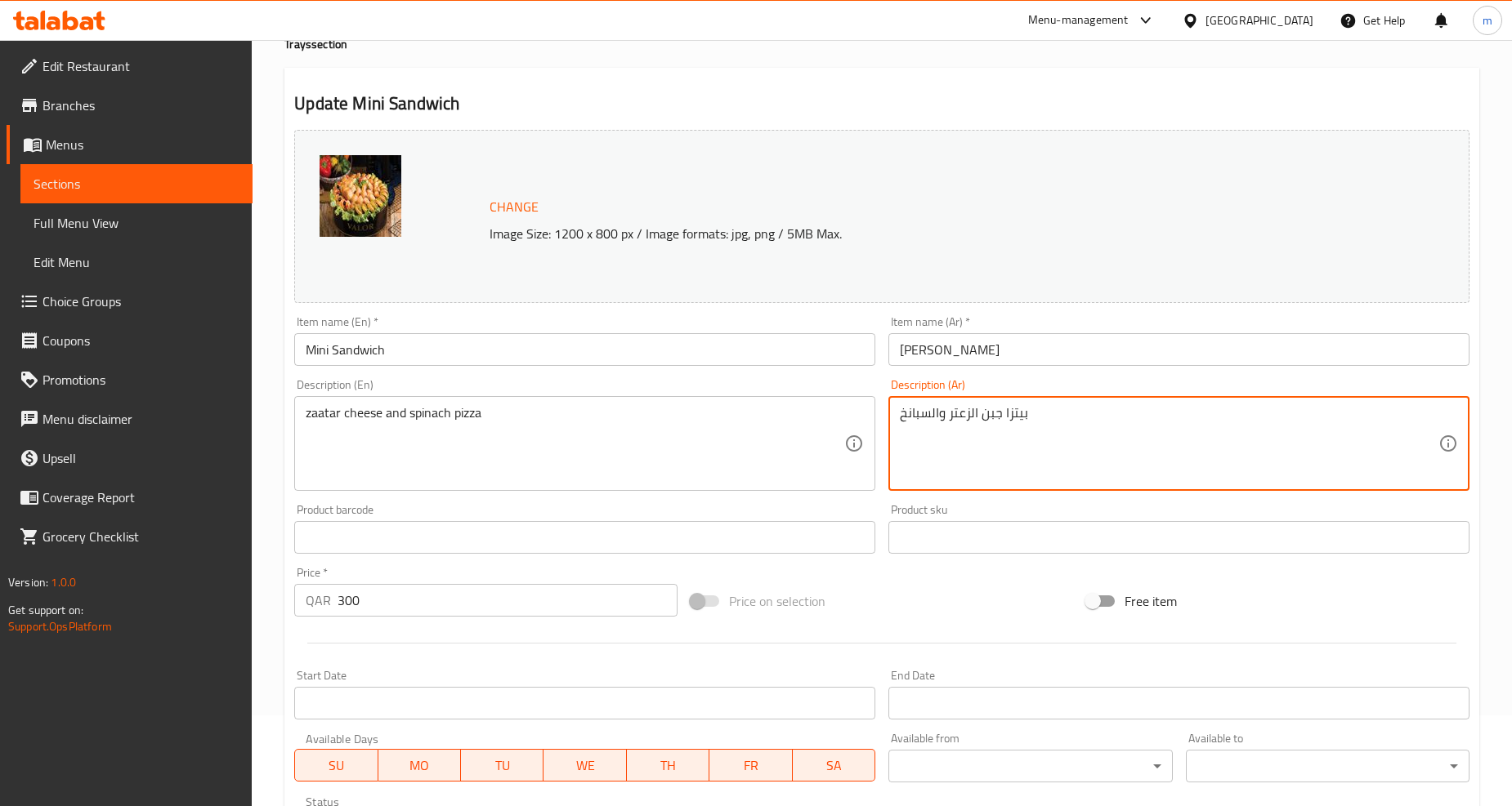
drag, startPoint x: 1032, startPoint y: 407, endPoint x: 1001, endPoint y: 423, distance: 34.9
click at [1001, 423] on textarea "بيتزا جبن الزعتر والسبانخ" at bounding box center [1168, 443] width 538 height 77
click at [1010, 415] on textarea "جبن الزعتر والسبانخ" at bounding box center [1168, 443] width 538 height 77
paste textarea "بيتزا"
click at [921, 415] on textarea "جبن الزعتر والسبانخبيتزا" at bounding box center [1168, 443] width 538 height 77
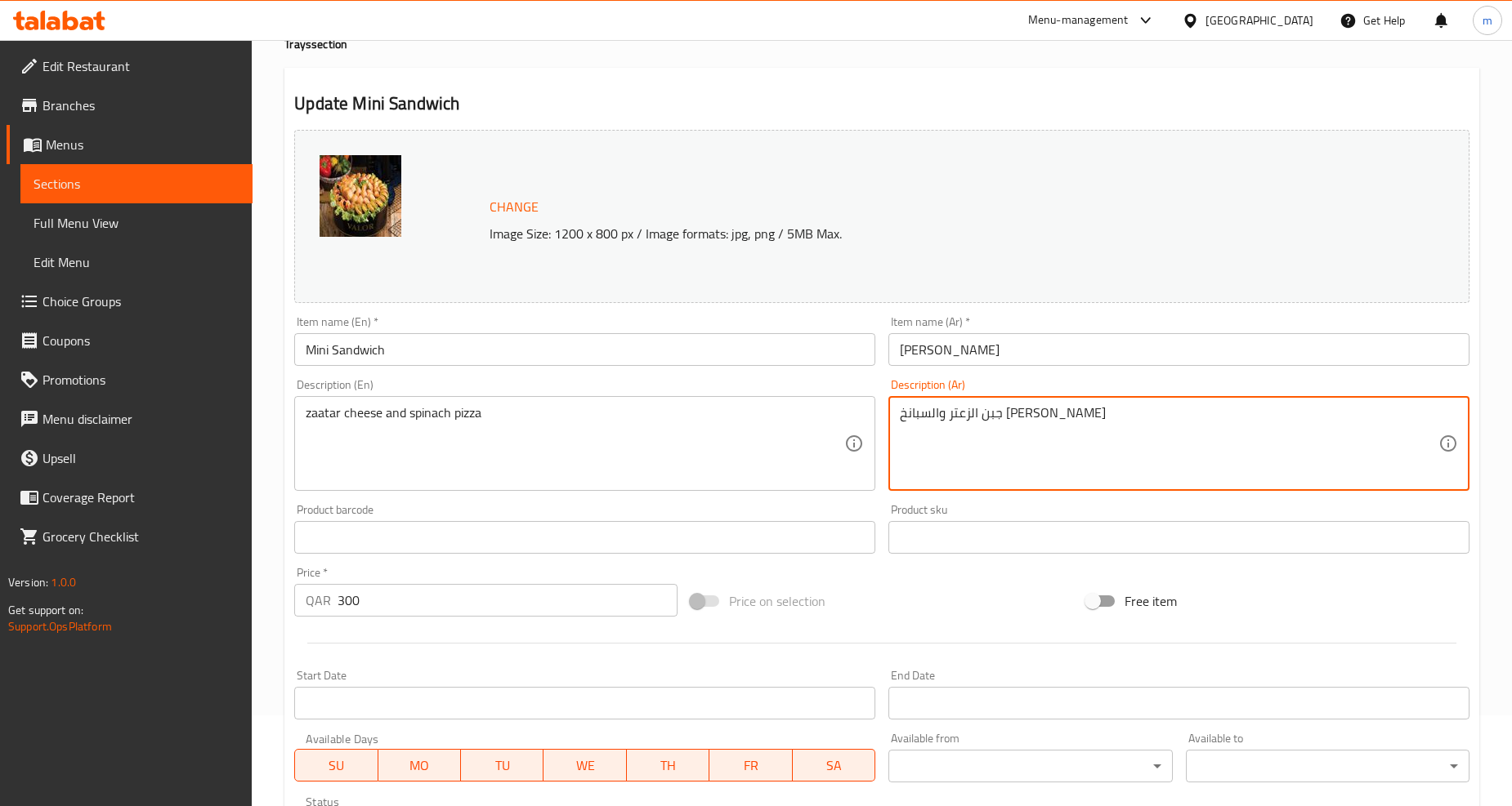
drag, startPoint x: 921, startPoint y: 423, endPoint x: 891, endPoint y: 429, distance: 30.6
click at [891, 429] on div "جبن الزعتر والسبانخ بيتزا Description (Ar)" at bounding box center [1178, 443] width 581 height 95
click at [939, 417] on textarea "جبن الزعتر والسبانخ" at bounding box center [1168, 443] width 538 height 77
paste textarea "يتزا"
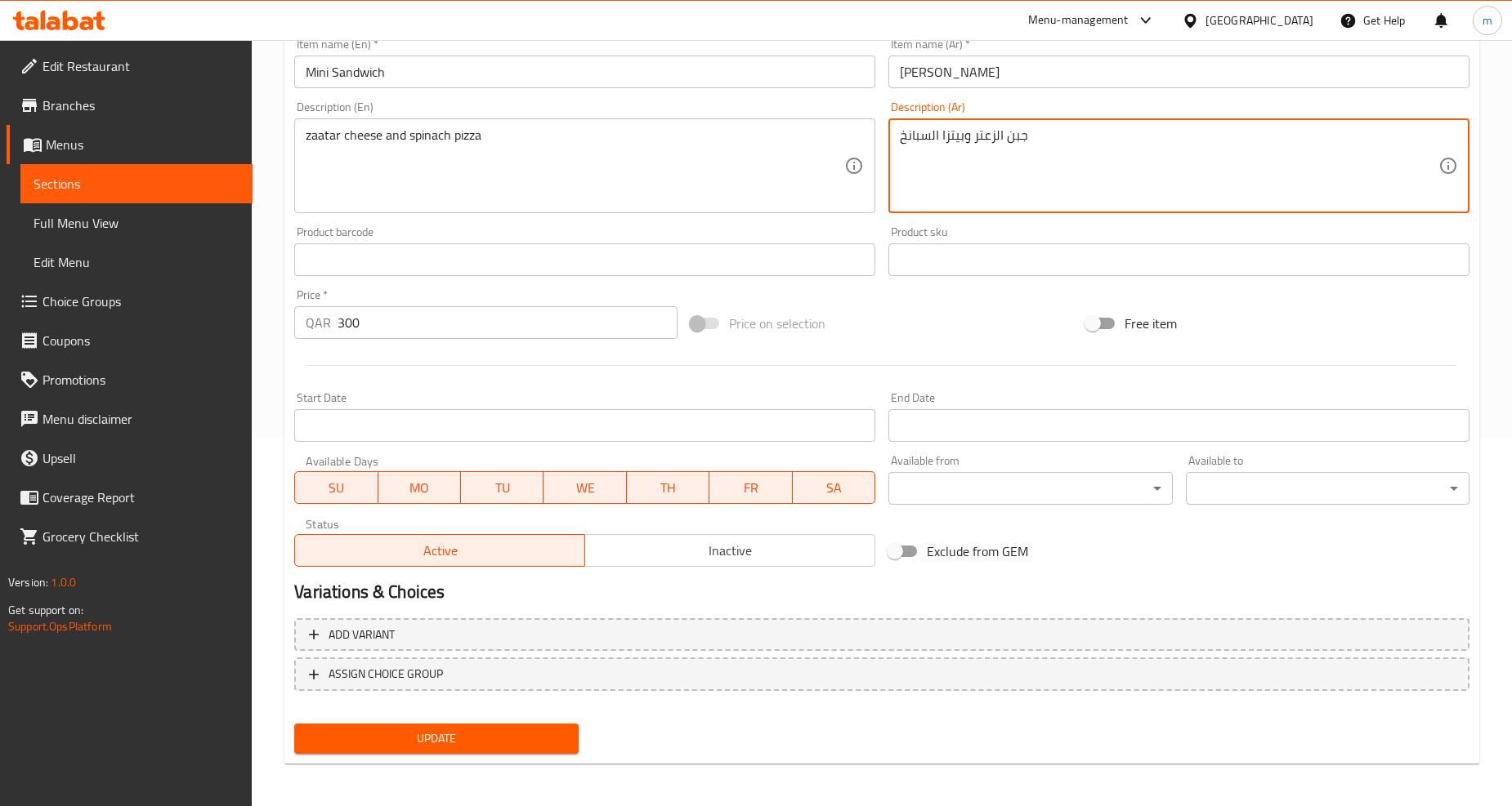
type textarea "جبن الزعتر وبيتزا السبانخ"
click at [425, 745] on span "Update" at bounding box center [436, 739] width 257 height 20
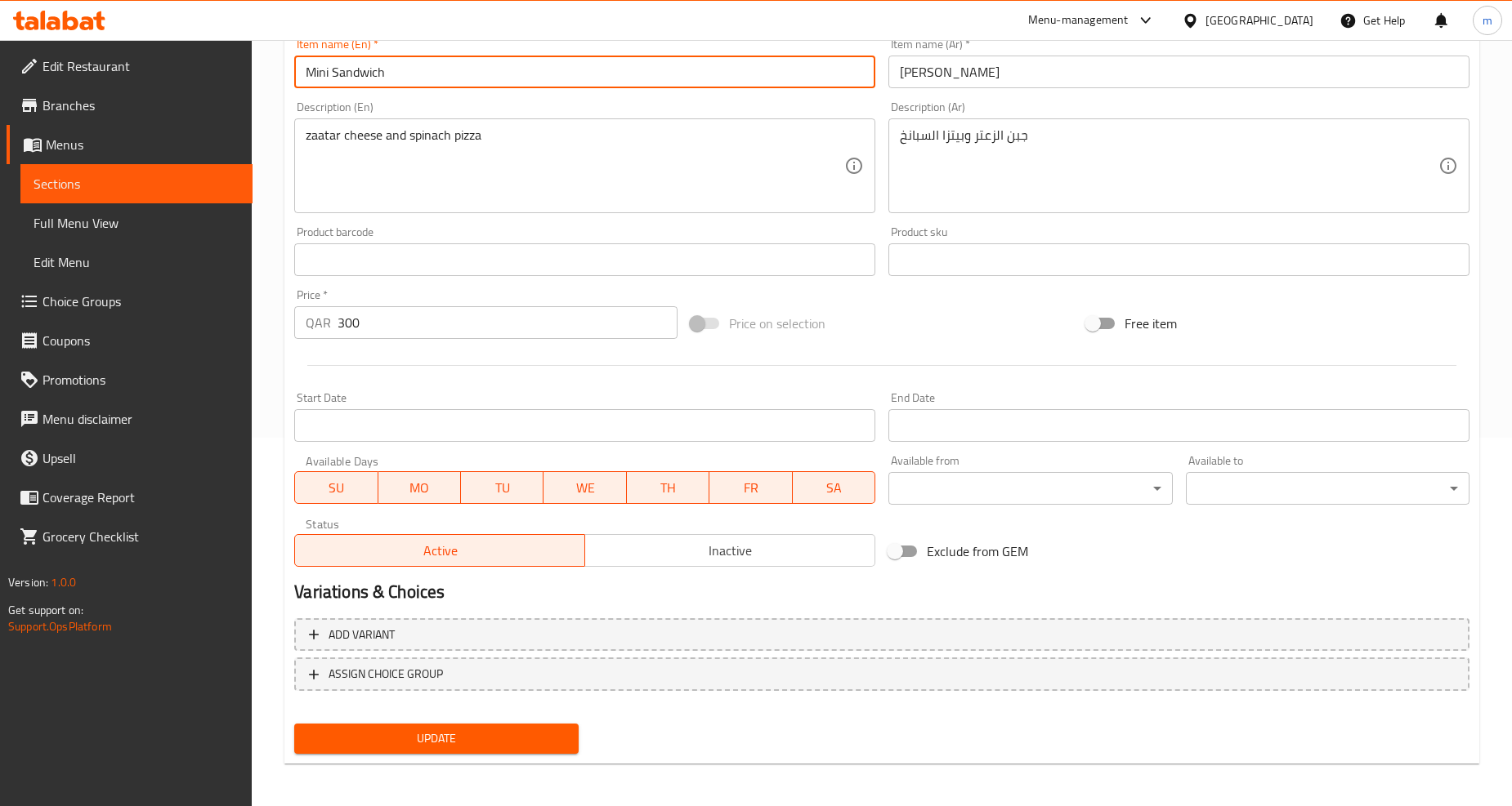
drag, startPoint x: 396, startPoint y: 72, endPoint x: 197, endPoint y: 85, distance: 199.4
click at [197, 85] on div "Edit Restaurant Branches Menus Sections Full Menu View Edit Menu Choice Groups …" at bounding box center [756, 241] width 1512 height 1138
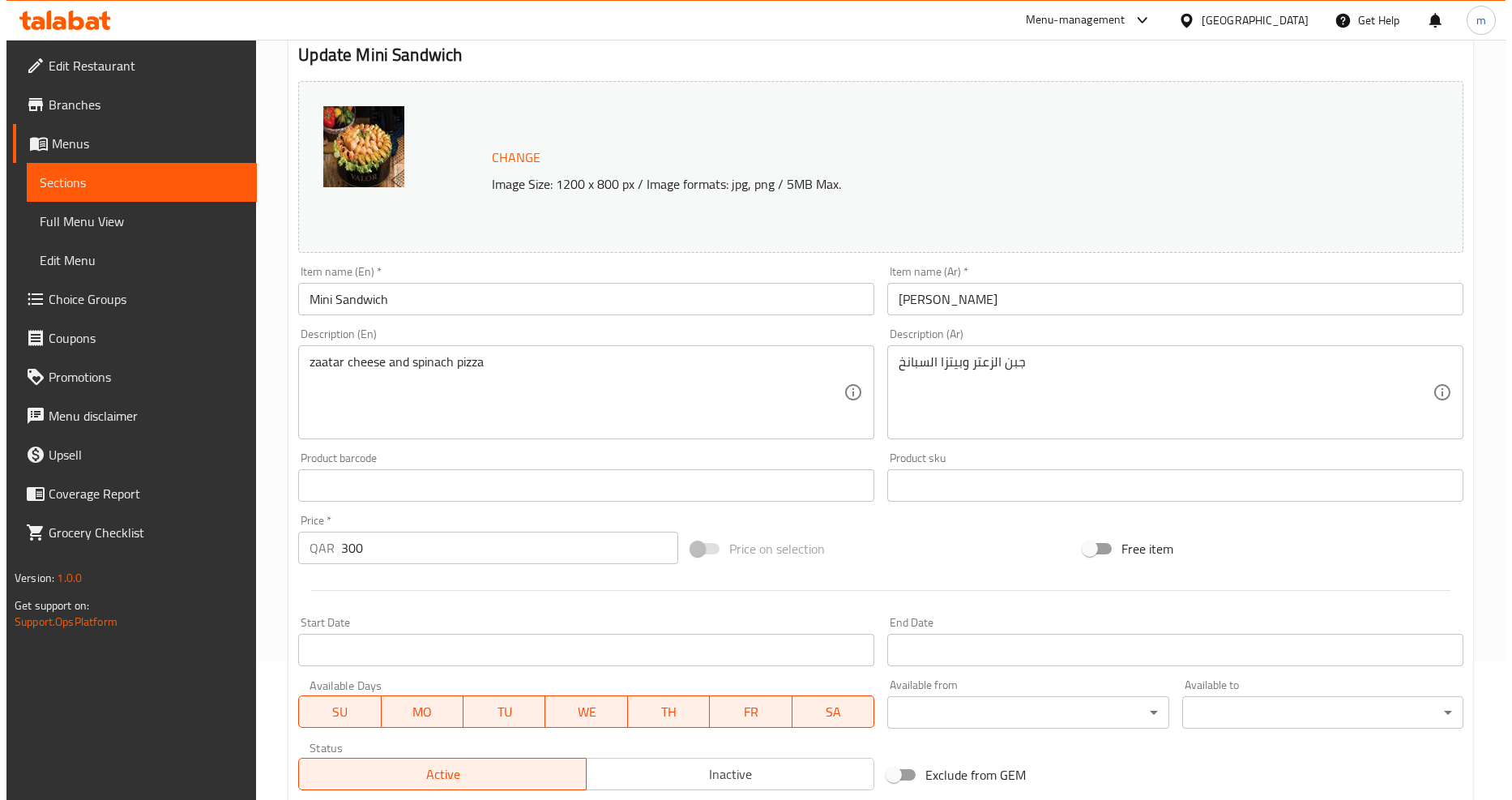
scroll to position [0, 0]
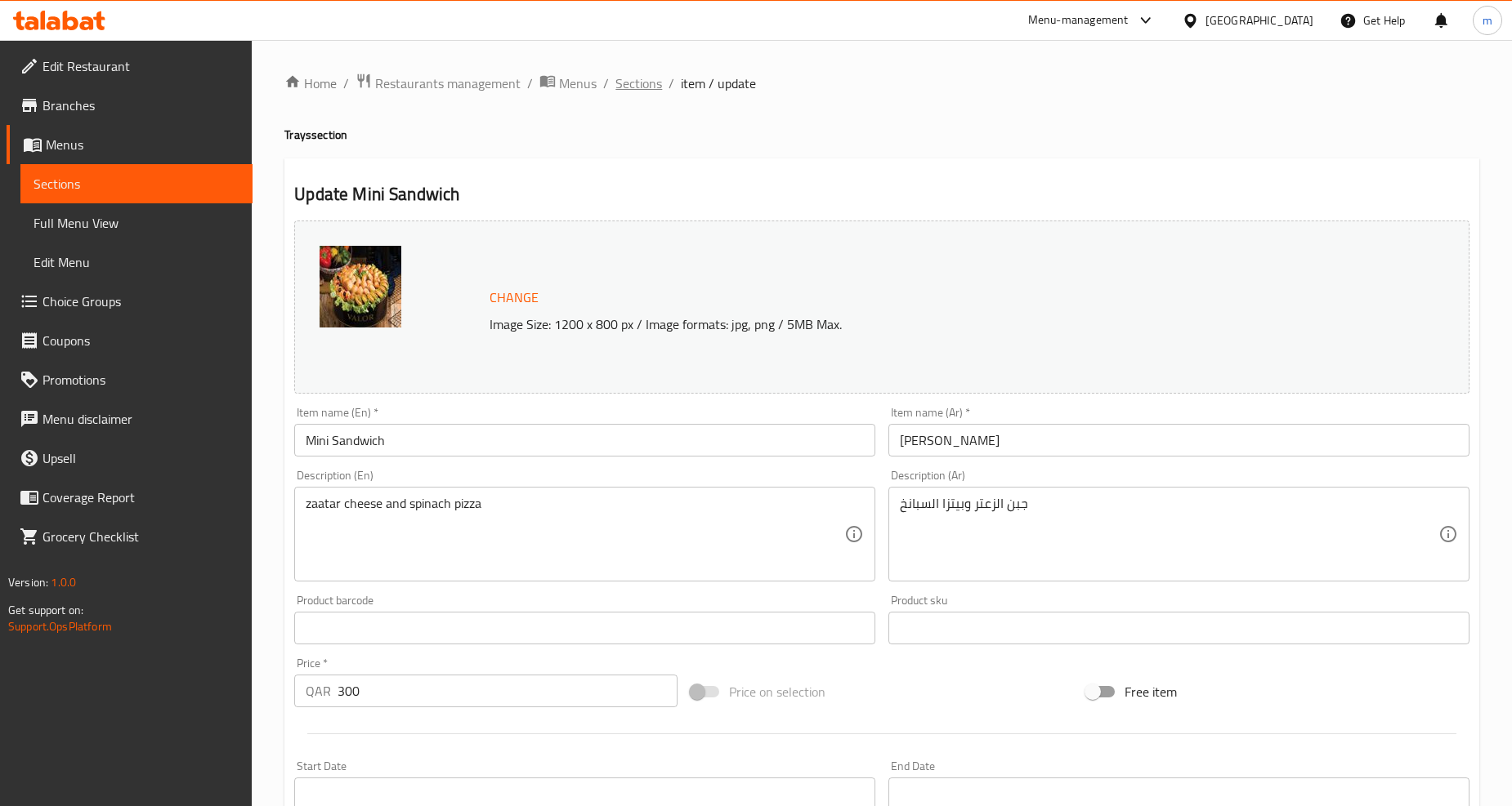
click at [636, 90] on span "Sections" at bounding box center [638, 83] width 46 height 20
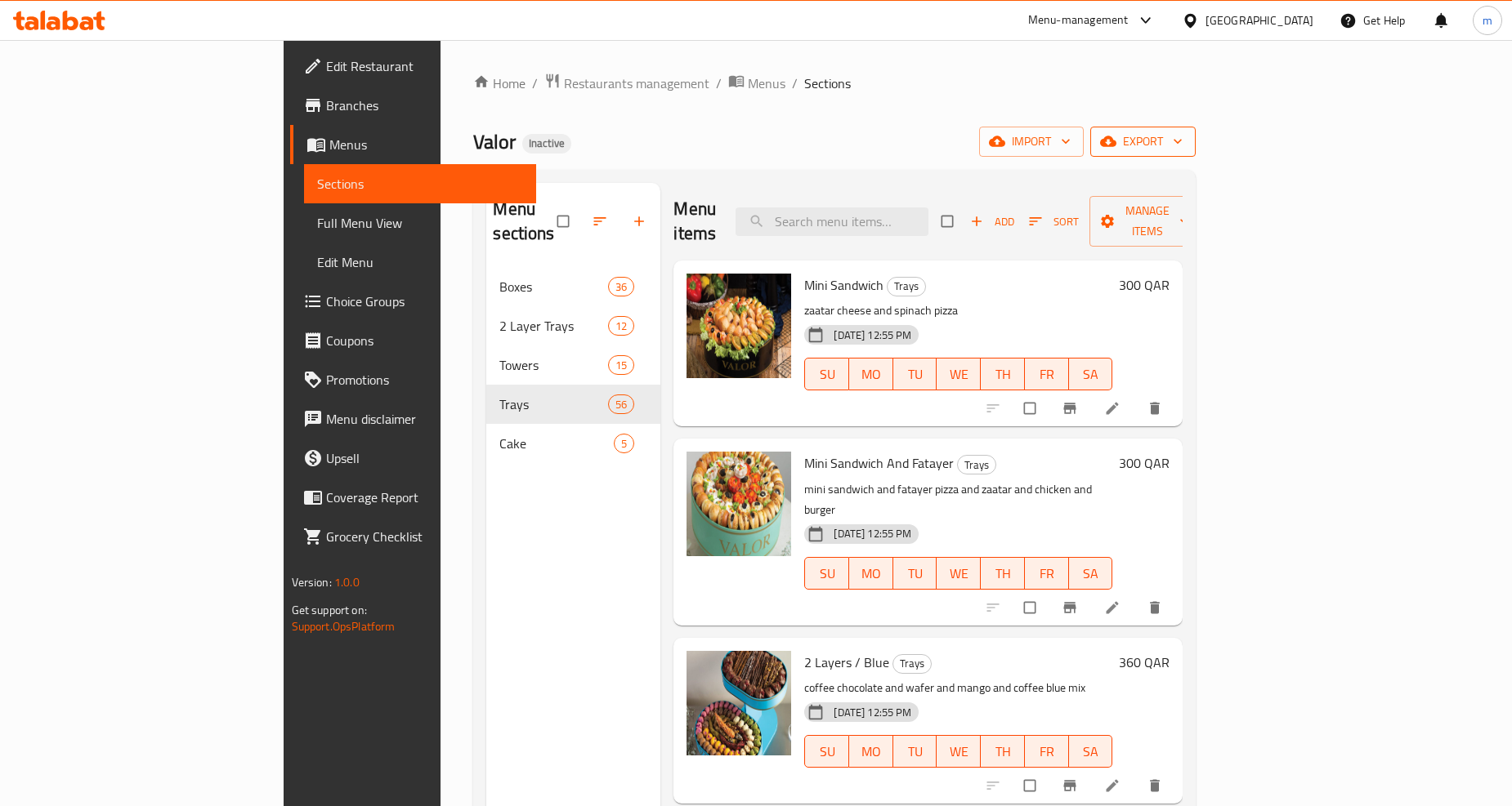
click at [1183, 151] on span "export" at bounding box center [1142, 141] width 79 height 20
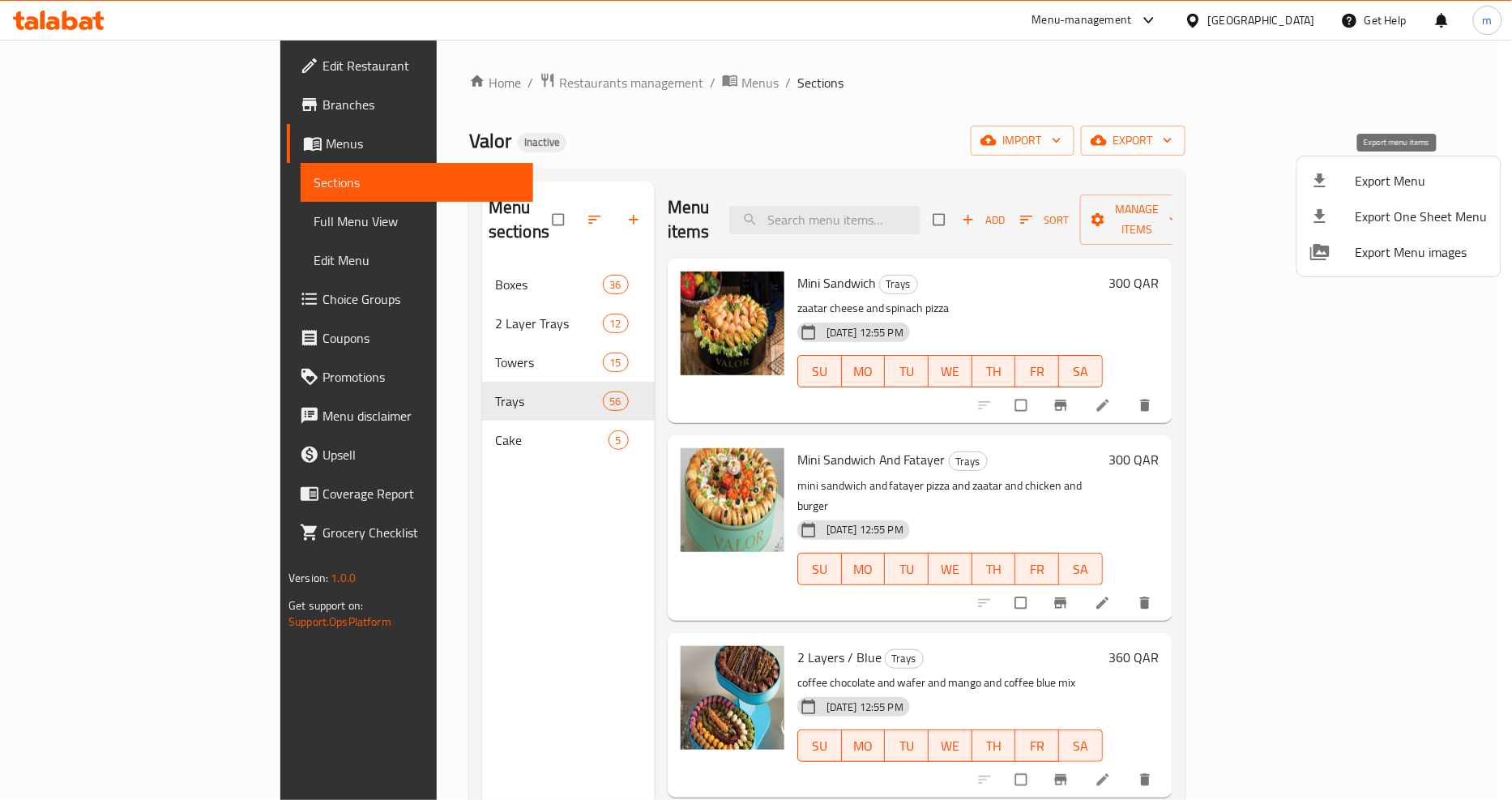
click at [1365, 176] on span "Export Menu" at bounding box center [1422, 181] width 132 height 19
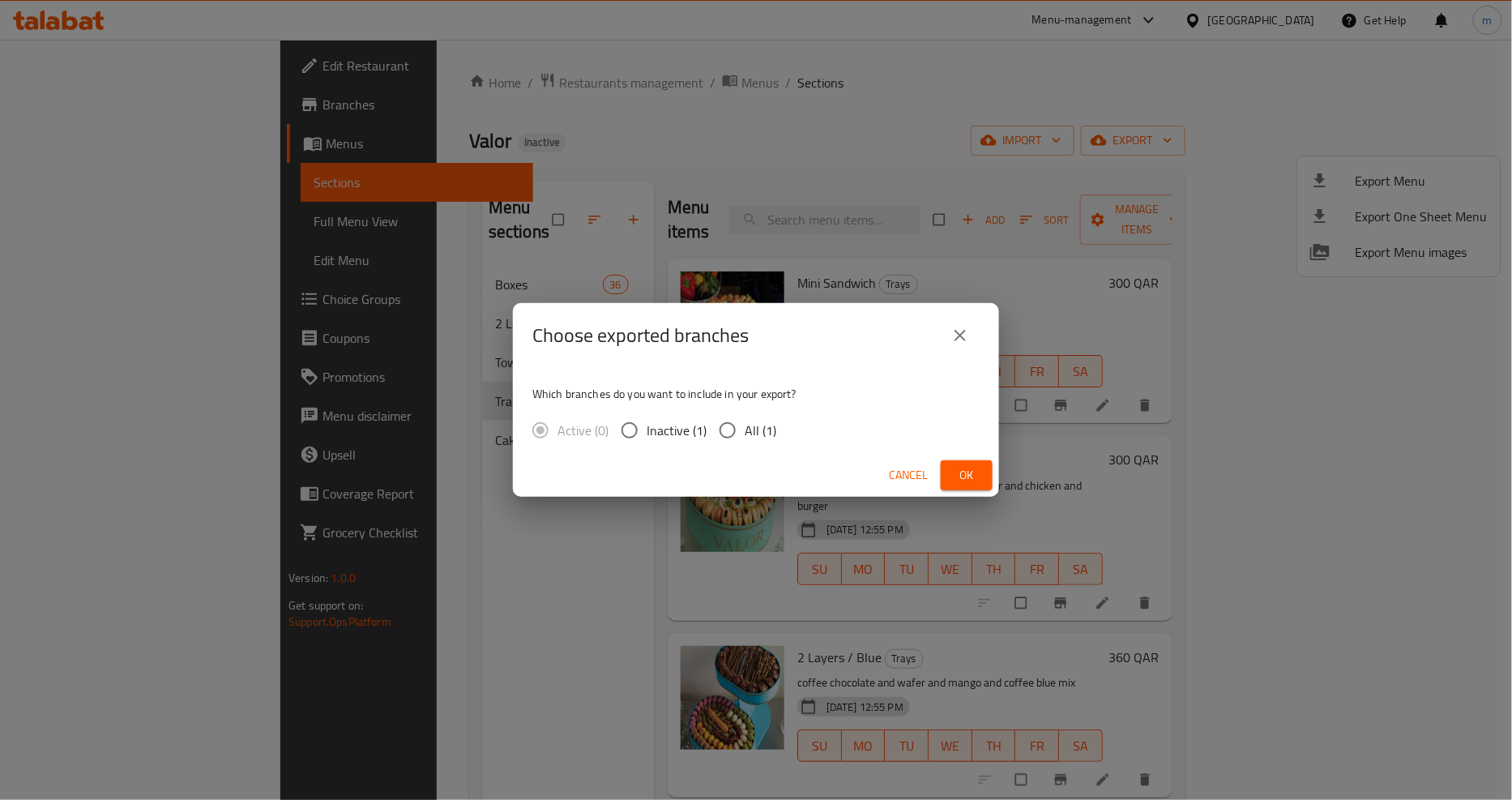
click at [747, 421] on span "All (1)" at bounding box center [761, 431] width 32 height 19
click at [745, 420] on input "All (1)" at bounding box center [727, 430] width 34 height 34
radio input "true"
click at [951, 480] on button "Ok" at bounding box center [966, 476] width 52 height 30
